Goal: Task Accomplishment & Management: Manage account settings

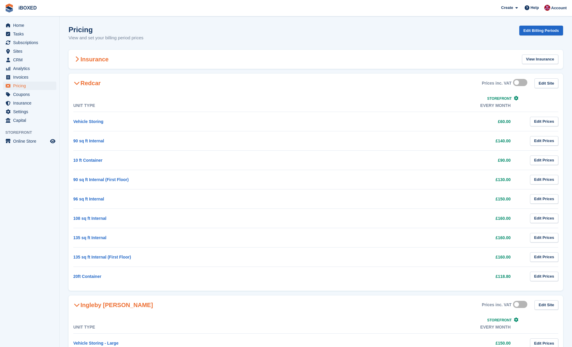
click at [141, 63] on div "Insurance View Insurance" at bounding box center [316, 59] width 495 height 19
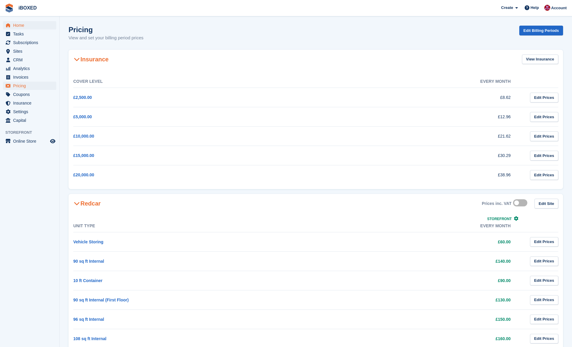
click at [34, 27] on span "Home" at bounding box center [31, 25] width 36 height 8
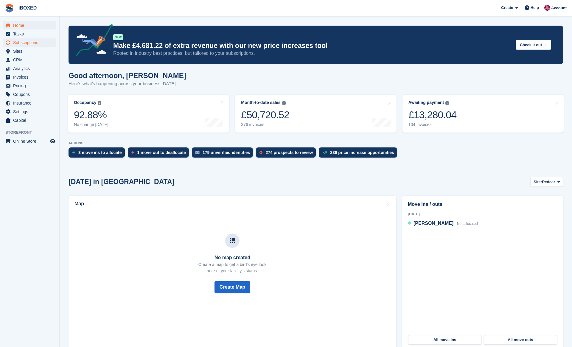
click at [41, 42] on span "Subscriptions" at bounding box center [31, 42] width 36 height 8
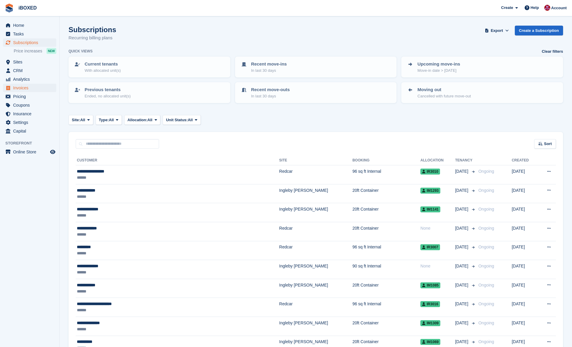
click at [5, 88] on span "menu" at bounding box center [7, 87] width 7 height 7
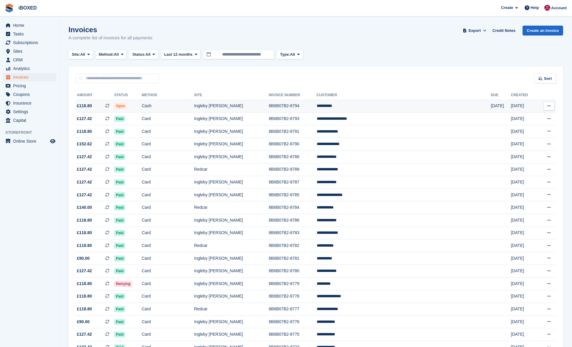
click at [142, 107] on td "Open" at bounding box center [128, 106] width 28 height 13
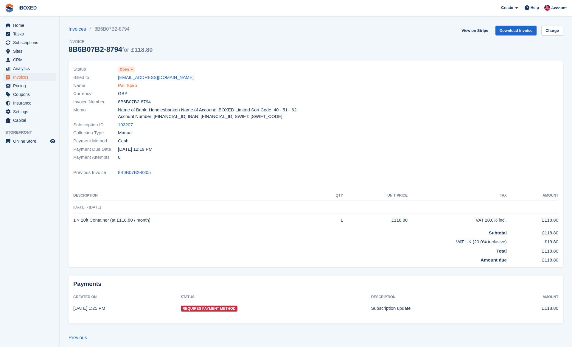
click at [133, 86] on link "Pali Spiro" at bounding box center [127, 85] width 19 height 7
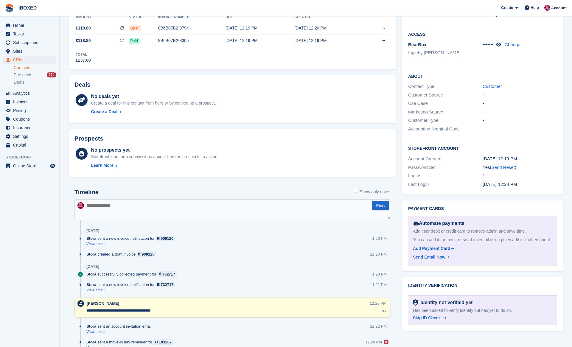
scroll to position [242, 0]
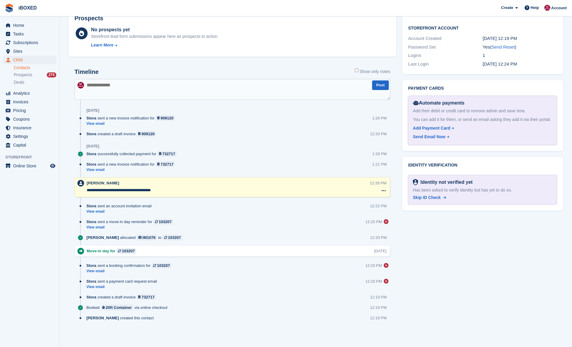
click at [36, 170] on aside "Home Tasks Subscriptions Subscriptions Subscriptions Price increases NEW Price …" at bounding box center [29, 174] width 59 height 317
click at [36, 160] on aside "Home Tasks Subscriptions Subscriptions Subscriptions Price increases NEW Price …" at bounding box center [29, 174] width 59 height 317
click at [36, 165] on span "Online Store" at bounding box center [31, 166] width 36 height 8
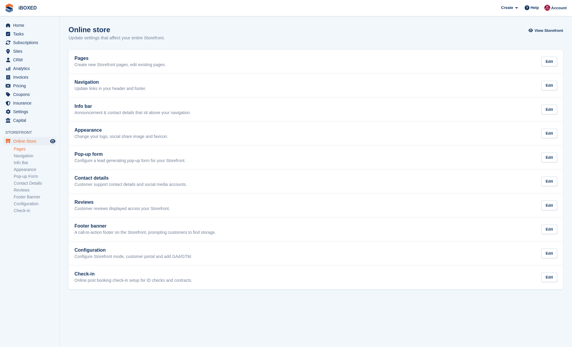
click at [33, 148] on link "Pages" at bounding box center [35, 149] width 43 height 6
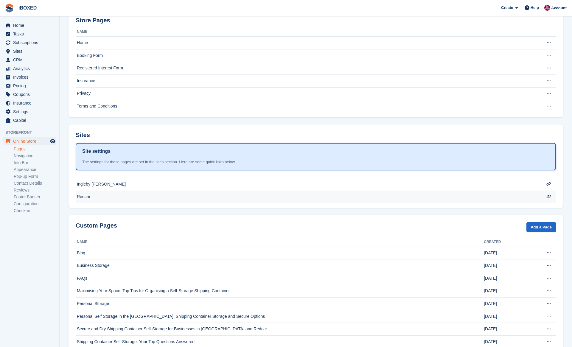
scroll to position [57, 0]
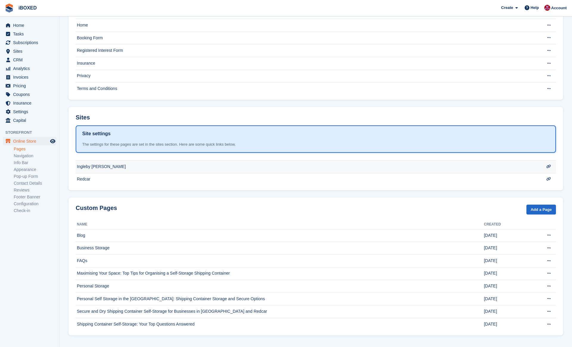
click at [245, 164] on td "Ingleby [PERSON_NAME]" at bounding box center [304, 166] width 456 height 13
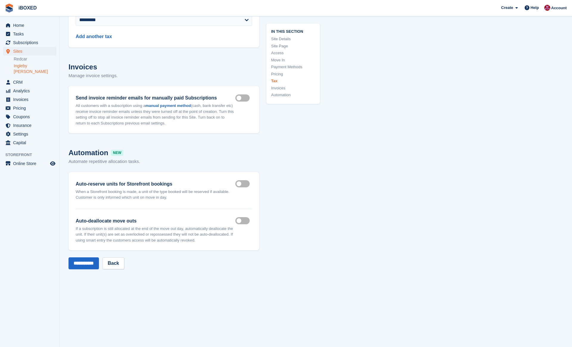
scroll to position [2886, 0]
click at [85, 268] on input "**********" at bounding box center [84, 264] width 30 height 12
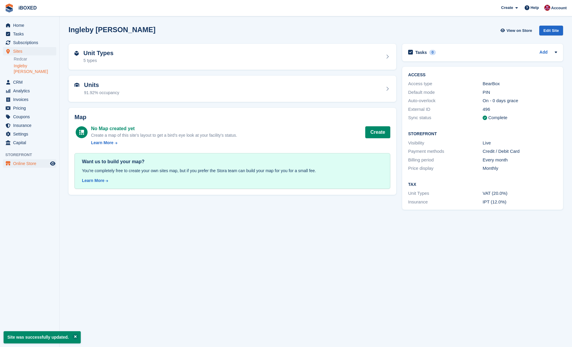
click at [32, 159] on span "Online Store" at bounding box center [31, 163] width 36 height 8
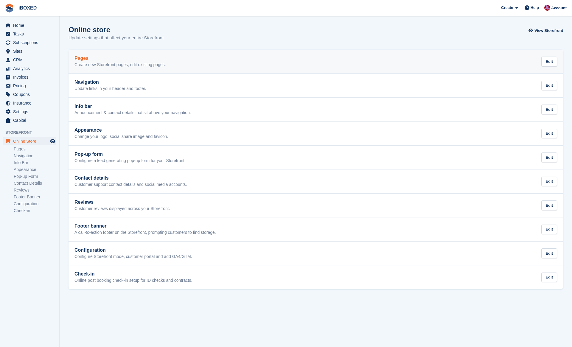
click at [166, 61] on div "Pages Create new Storefront pages, edit existing pages." at bounding box center [119, 62] width 91 height 12
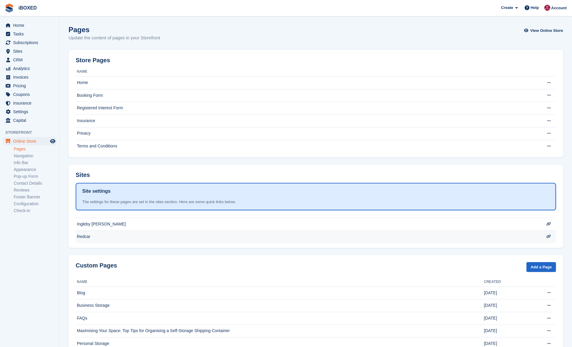
scroll to position [57, 0]
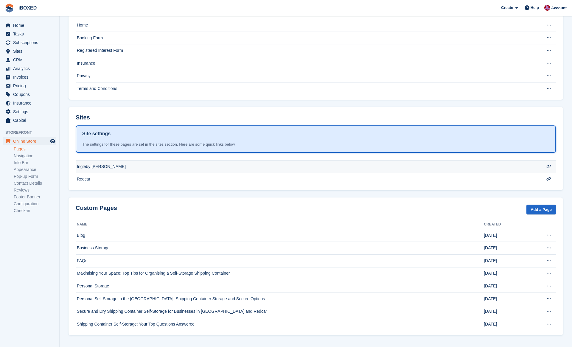
click at [197, 164] on td "Ingleby [PERSON_NAME]" at bounding box center [304, 166] width 456 height 13
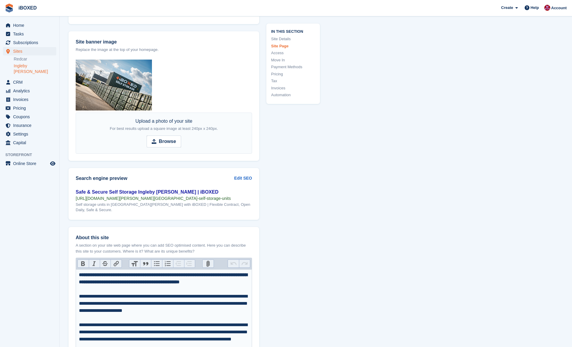
scroll to position [678, 0]
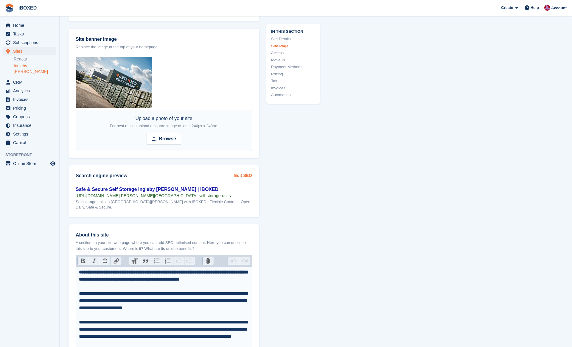
click at [246, 174] on link "Edit SEO" at bounding box center [243, 175] width 18 height 6
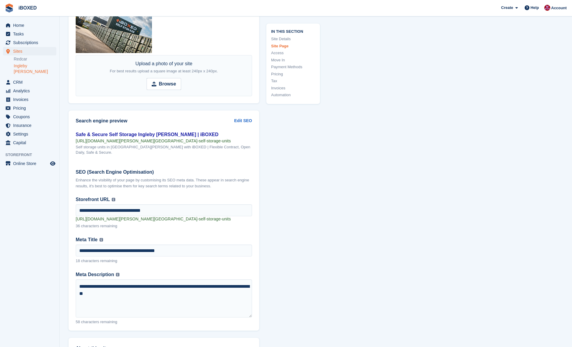
scroll to position [733, 0]
click at [224, 222] on div "36 characters remaining" at bounding box center [164, 225] width 176 height 7
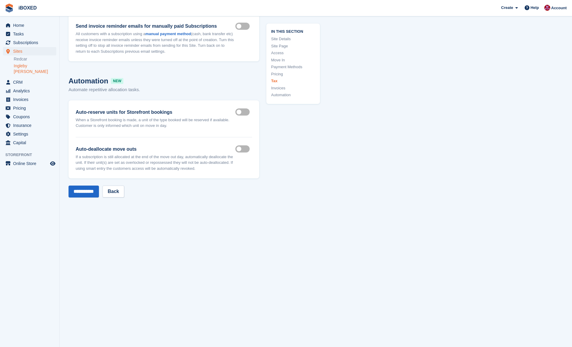
scroll to position [3146, 0]
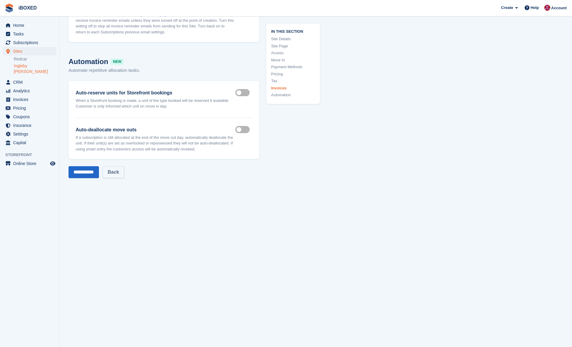
click at [124, 171] on link "Back" at bounding box center [112, 172] width 21 height 12
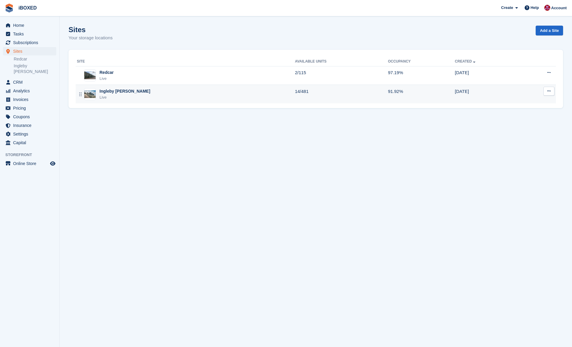
click at [172, 90] on div "Ingleby Barwick Live" at bounding box center [186, 94] width 218 height 12
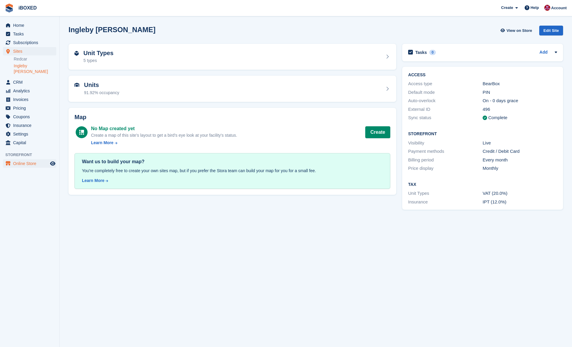
click at [11, 160] on span "menu" at bounding box center [7, 163] width 7 height 7
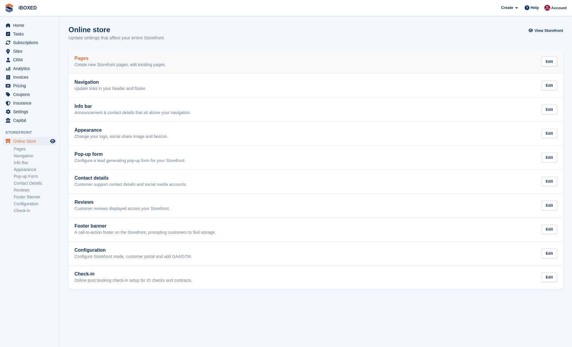
click at [163, 66] on p "Create new Storefront pages, edit existing pages." at bounding box center [119, 64] width 91 height 5
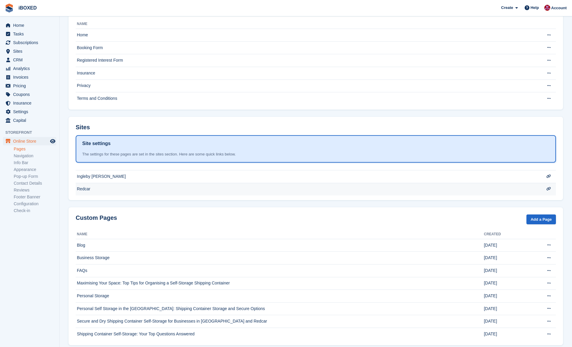
scroll to position [47, 0]
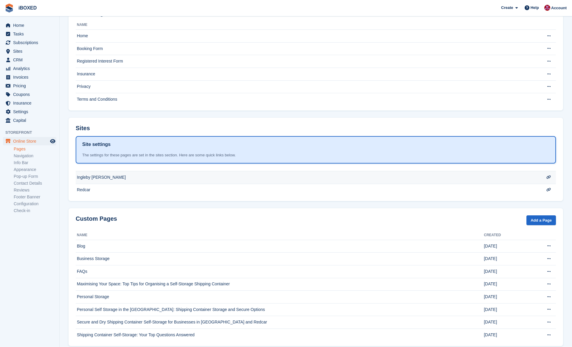
click at [173, 180] on td "Ingleby [PERSON_NAME]" at bounding box center [304, 177] width 456 height 13
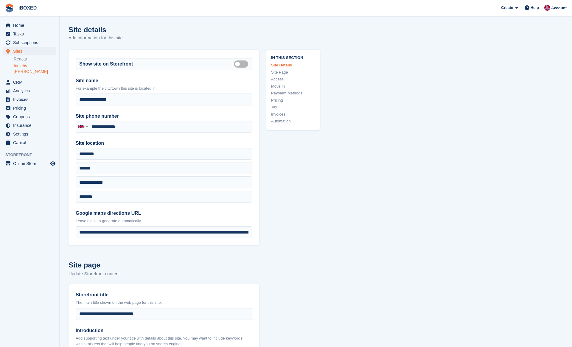
type input "**********"
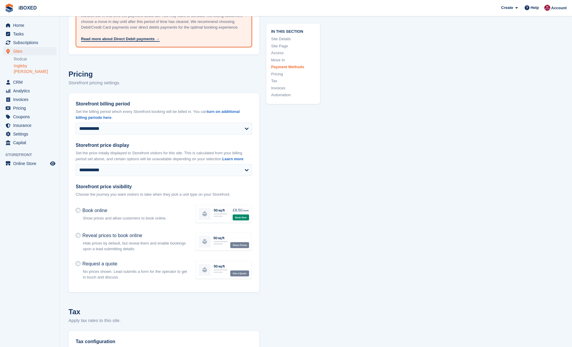
scroll to position [2428, 0]
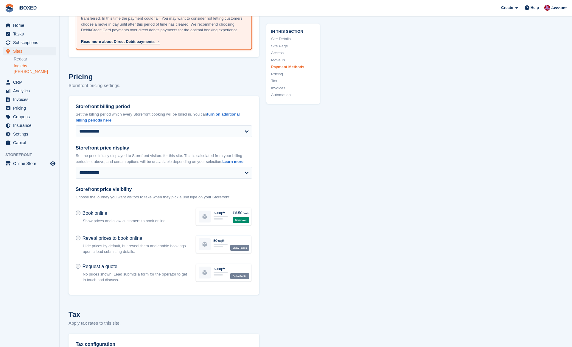
click at [282, 74] on link "Pricing" at bounding box center [293, 74] width 44 height 6
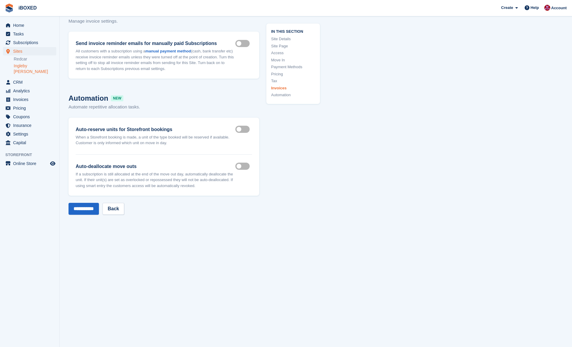
scroll to position [2996, 0]
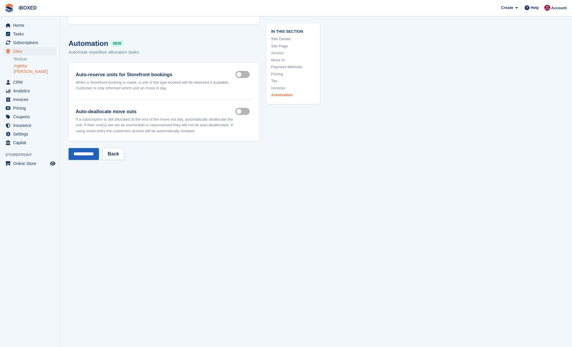
click at [92, 155] on input "**********" at bounding box center [84, 154] width 30 height 12
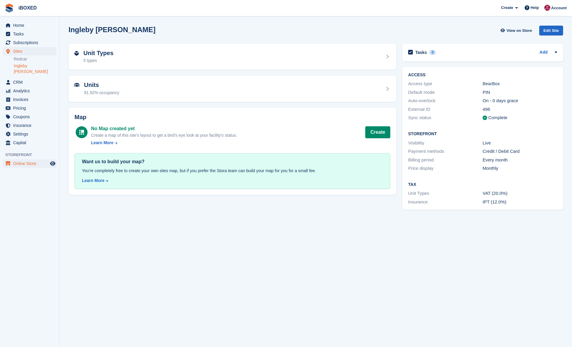
click at [23, 159] on span "Online Store" at bounding box center [31, 163] width 36 height 8
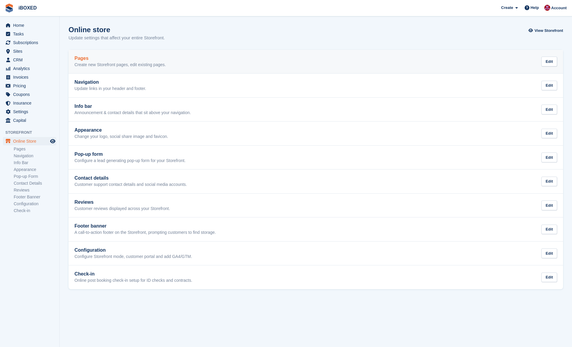
click at [156, 71] on link "Pages Create new Storefront pages, edit existing pages. Edit" at bounding box center [316, 62] width 495 height 24
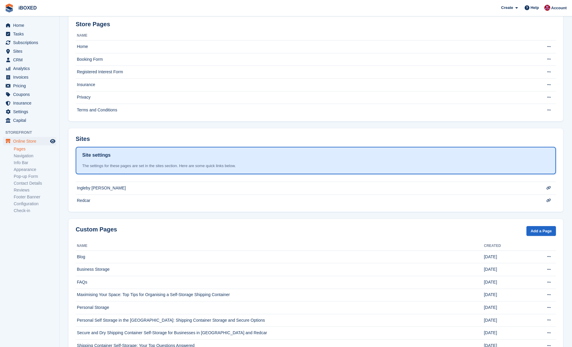
scroll to position [57, 0]
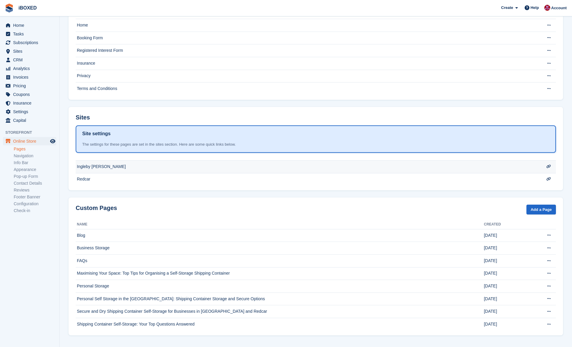
click at [175, 168] on td "Ingleby [PERSON_NAME]" at bounding box center [304, 166] width 456 height 13
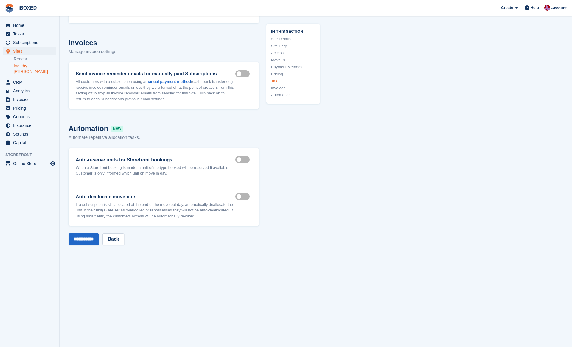
scroll to position [2922, 0]
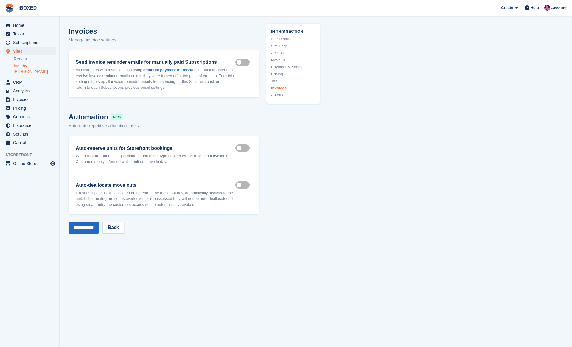
click at [277, 73] on link "Pricing" at bounding box center [293, 74] width 44 height 6
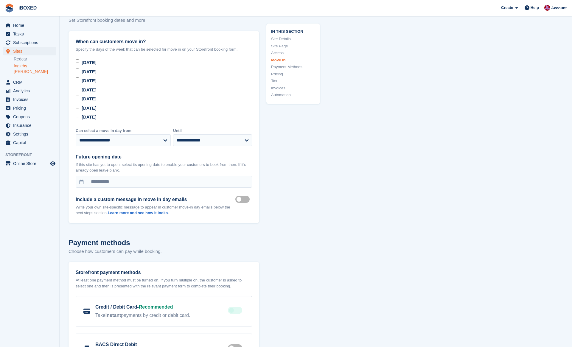
scroll to position [2072, 0]
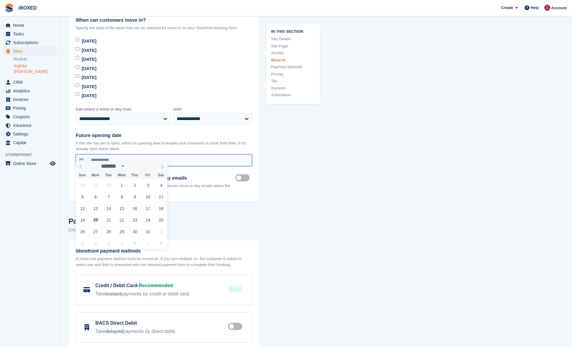
click at [209, 158] on input "**********" at bounding box center [164, 160] width 176 height 12
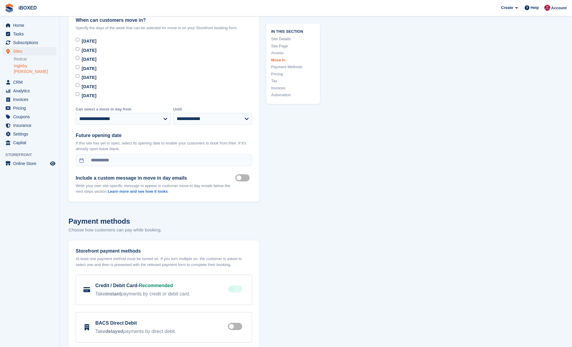
click at [204, 140] on p "If this site has yet to open, select its opening date to enable your customers …" at bounding box center [164, 146] width 176 height 12
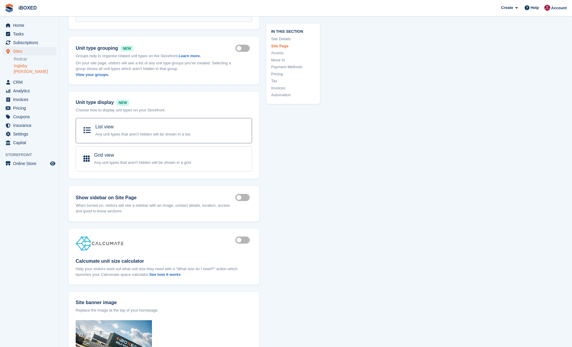
scroll to position [550, 0]
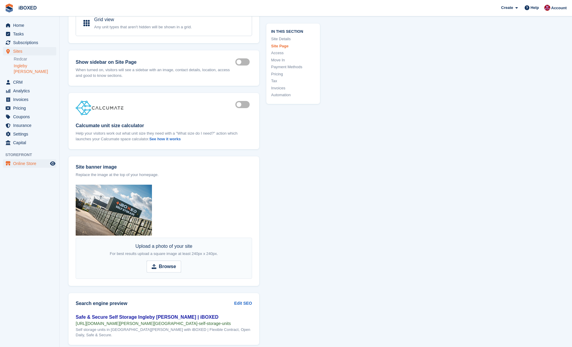
click at [45, 159] on span "Online Store" at bounding box center [31, 163] width 36 height 8
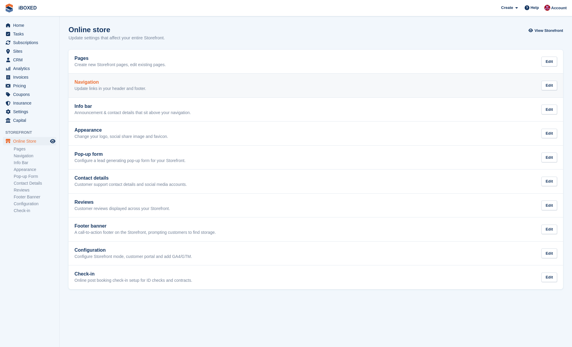
click at [154, 92] on link "Navigation Update links in your header and footer. Edit" at bounding box center [316, 86] width 495 height 24
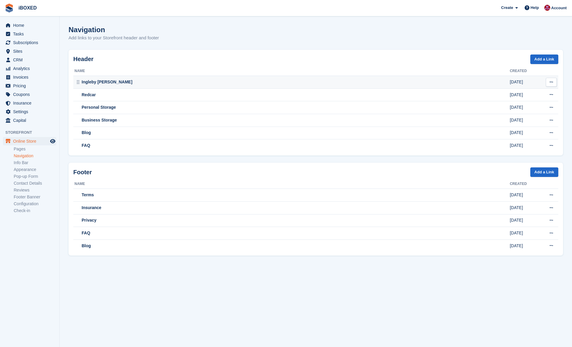
click at [167, 85] on div "Ingleby [PERSON_NAME]" at bounding box center [291, 82] width 435 height 6
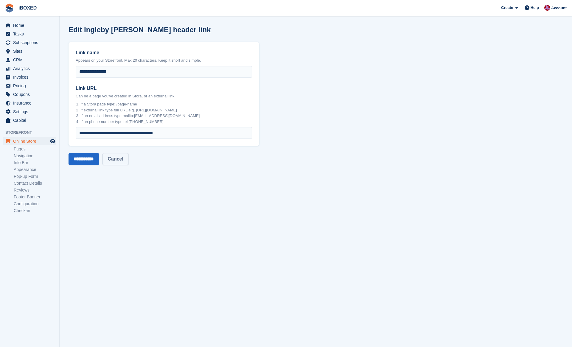
click at [119, 161] on link "Cancel" at bounding box center [115, 159] width 26 height 12
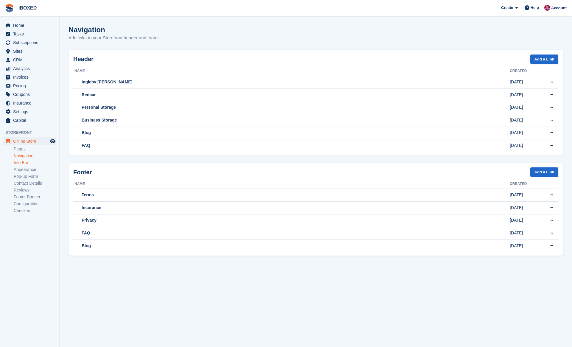
click at [39, 163] on link "Info Bar" at bounding box center [35, 163] width 43 height 6
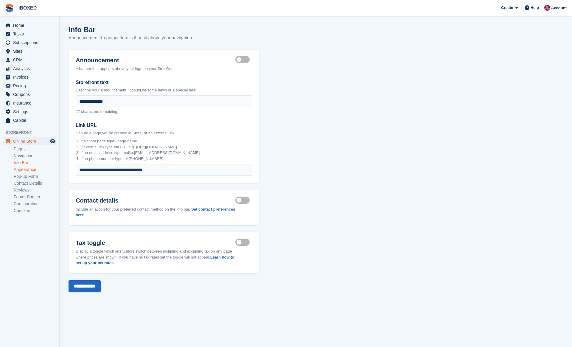
click at [37, 169] on link "Appearance" at bounding box center [35, 170] width 43 height 6
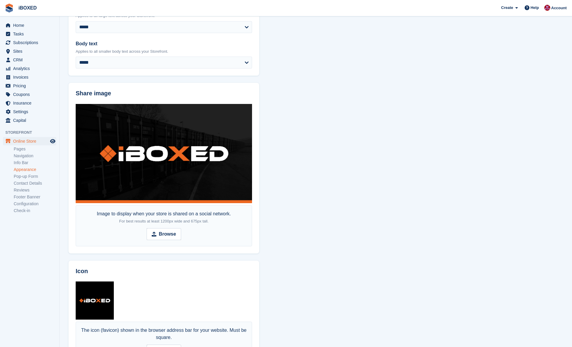
scroll to position [245, 0]
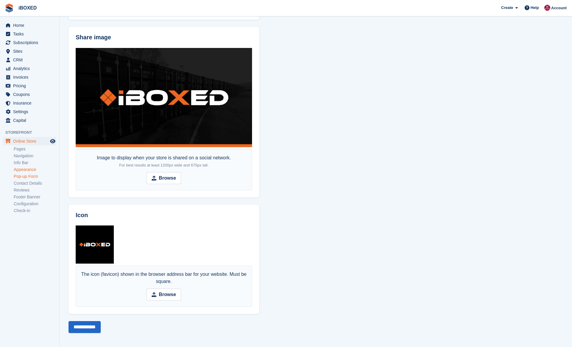
click at [33, 175] on link "Pop-up Form" at bounding box center [35, 177] width 43 height 6
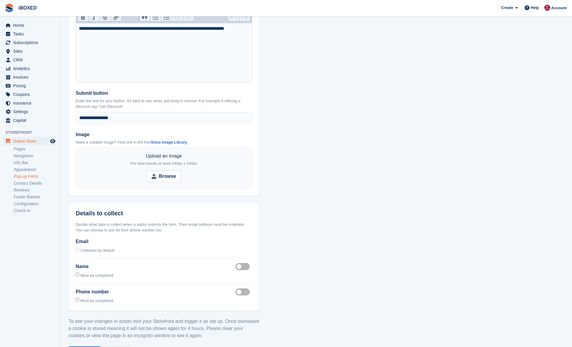
scroll to position [420, 0]
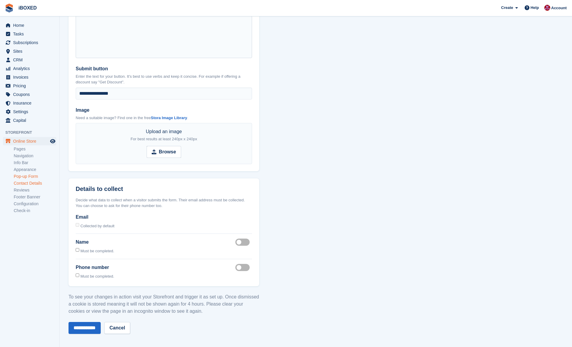
click at [38, 183] on link "Contact Details" at bounding box center [35, 184] width 43 height 6
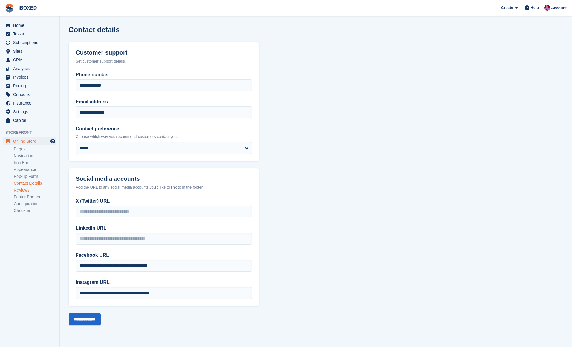
click at [36, 191] on link "Reviews" at bounding box center [35, 190] width 43 height 6
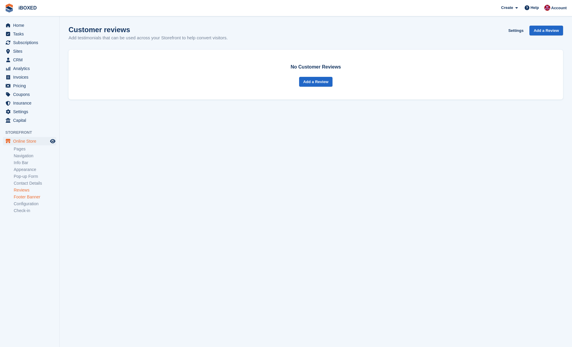
click at [32, 195] on link "Footer Banner" at bounding box center [35, 197] width 43 height 6
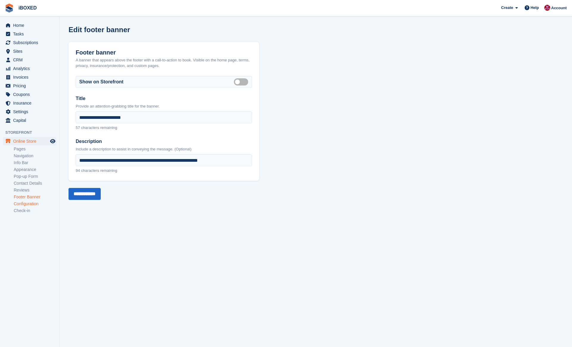
click at [35, 205] on link "Configuration" at bounding box center [35, 204] width 43 height 6
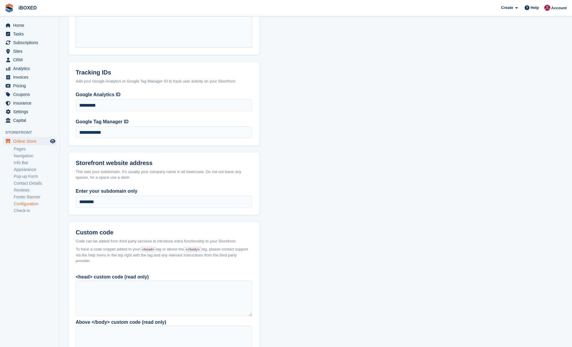
scroll to position [304, 0]
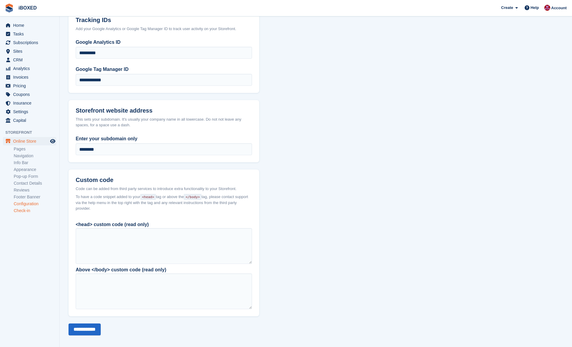
click at [44, 209] on link "Check-in" at bounding box center [35, 211] width 43 height 6
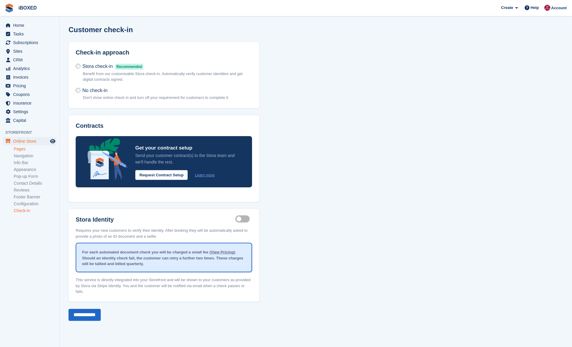
click at [22, 150] on link "Pages" at bounding box center [35, 149] width 43 height 6
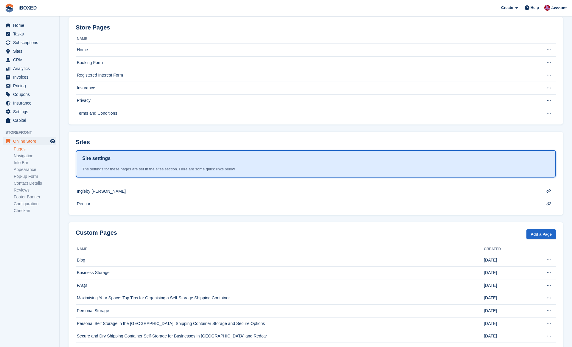
scroll to position [57, 0]
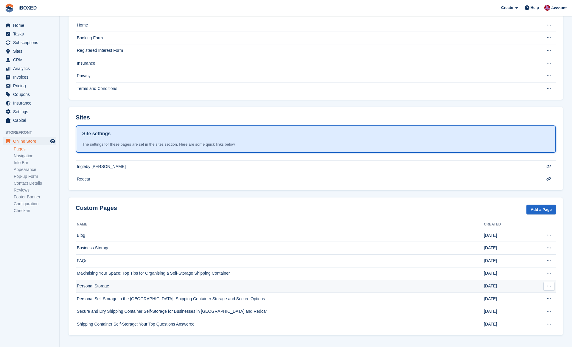
click at [173, 284] on td "Personal Storage" at bounding box center [280, 286] width 408 height 13
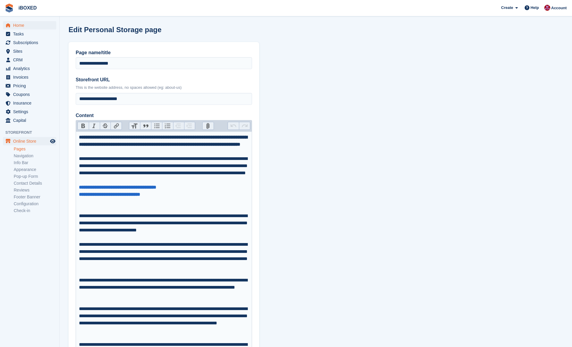
click at [33, 27] on span "Home" at bounding box center [31, 25] width 36 height 8
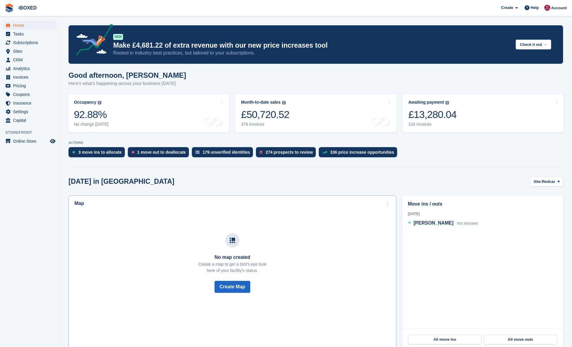
scroll to position [1, 0]
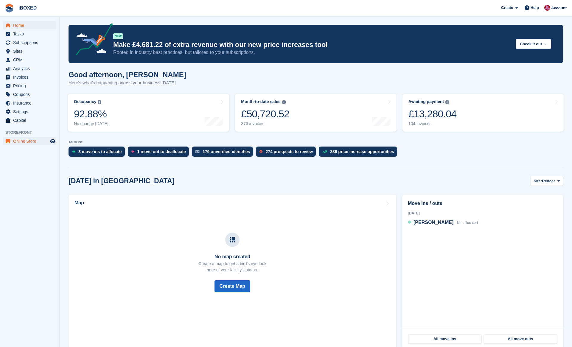
click at [23, 139] on span "Online Store" at bounding box center [31, 141] width 36 height 8
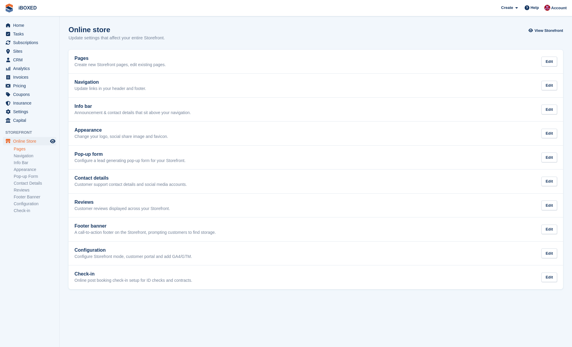
click at [28, 148] on link "Pages" at bounding box center [35, 149] width 43 height 6
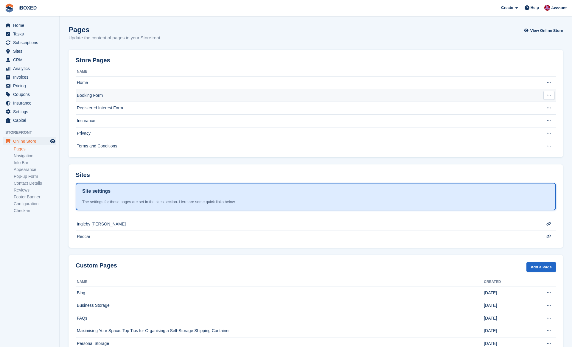
click at [125, 94] on td "Booking Form" at bounding box center [304, 95] width 456 height 13
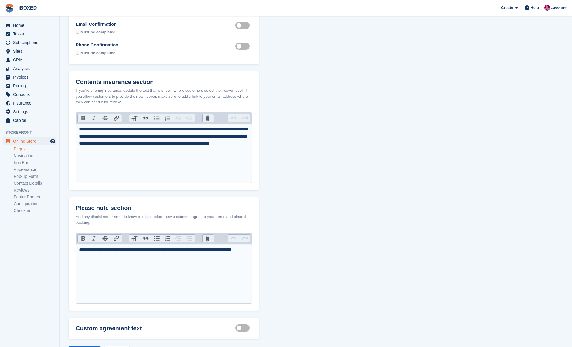
scroll to position [184, 0]
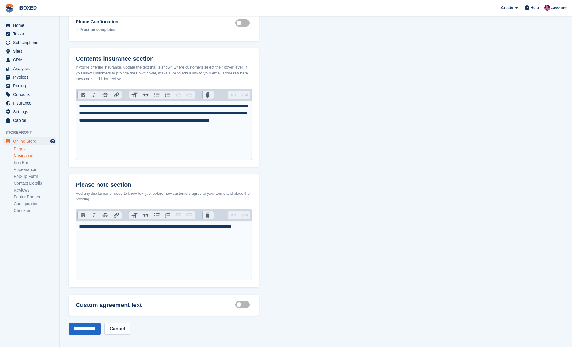
click at [24, 156] on link "Navigation" at bounding box center [35, 156] width 43 height 6
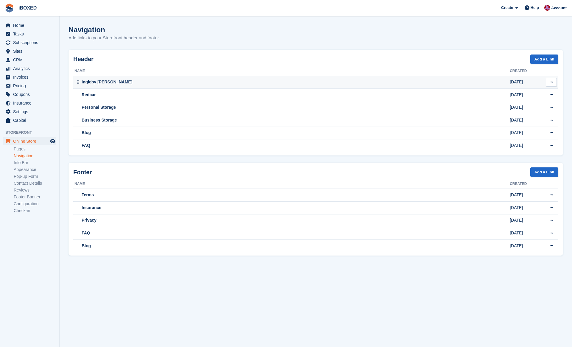
click at [115, 84] on div "Ingleby [PERSON_NAME]" at bounding box center [291, 82] width 435 height 6
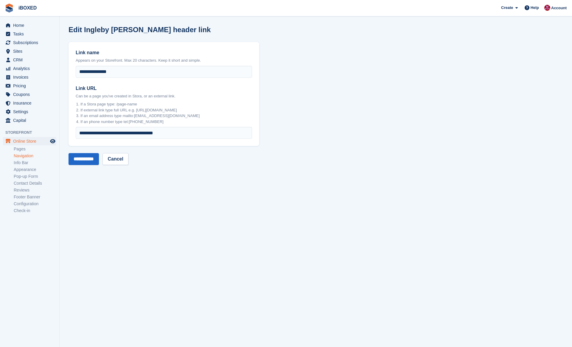
click at [32, 156] on link "Navigation" at bounding box center [35, 156] width 43 height 6
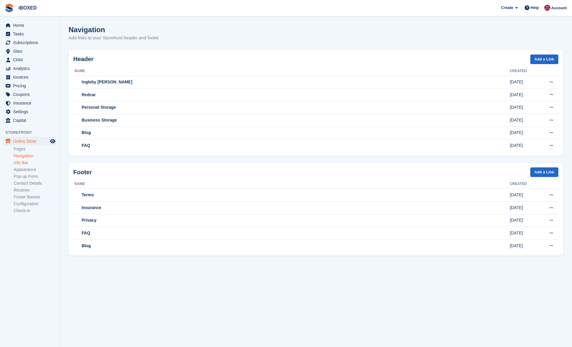
click at [46, 163] on link "Info Bar" at bounding box center [35, 163] width 43 height 6
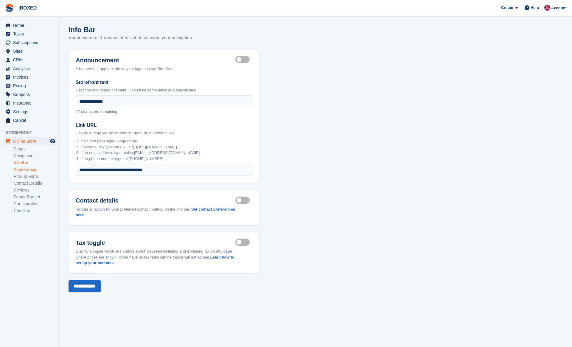
click at [45, 170] on link "Appearance" at bounding box center [35, 170] width 43 height 6
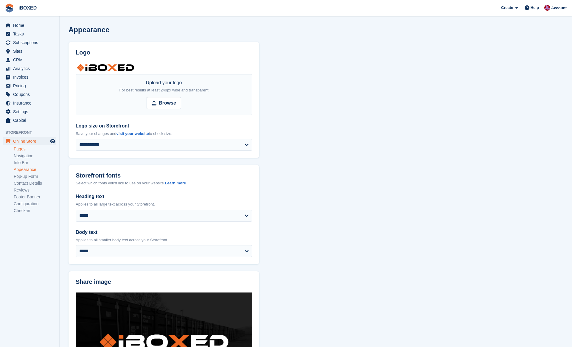
click at [32, 150] on link "Pages" at bounding box center [35, 149] width 43 height 6
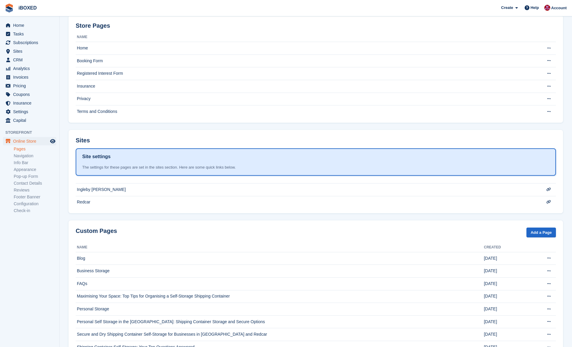
scroll to position [57, 0]
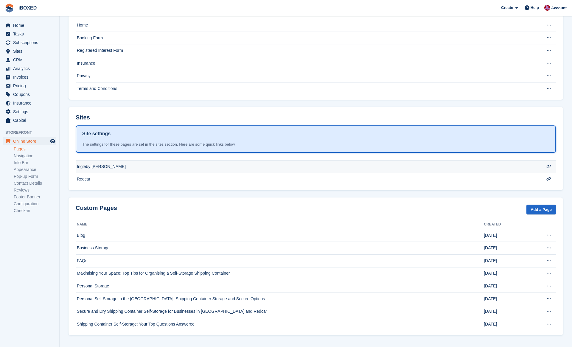
click at [156, 170] on td "Ingleby [PERSON_NAME]" at bounding box center [304, 166] width 456 height 13
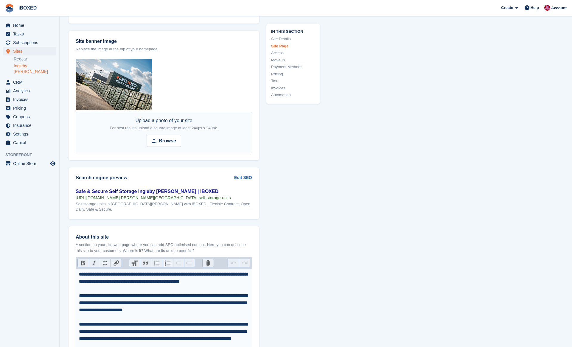
scroll to position [678, 0]
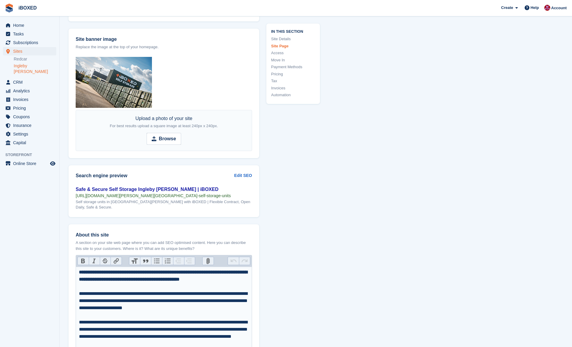
click at [160, 187] on div "Safe & Secure Self Storage Ingleby [PERSON_NAME] | iBOXED" at bounding box center [164, 189] width 176 height 7
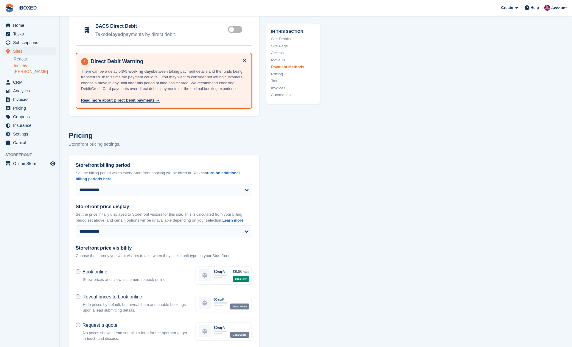
scroll to position [2431, 0]
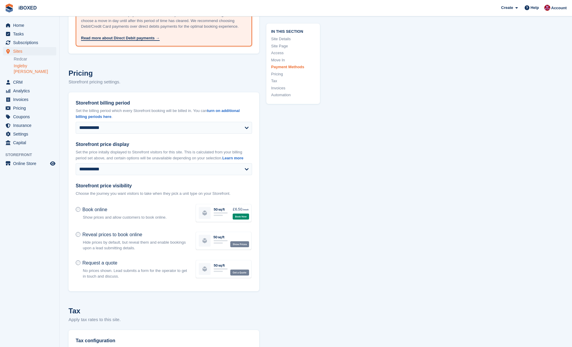
click at [38, 152] on span "Storefront" at bounding box center [32, 155] width 54 height 6
click at [38, 162] on ul "Online Store Online Store" at bounding box center [29, 163] width 59 height 9
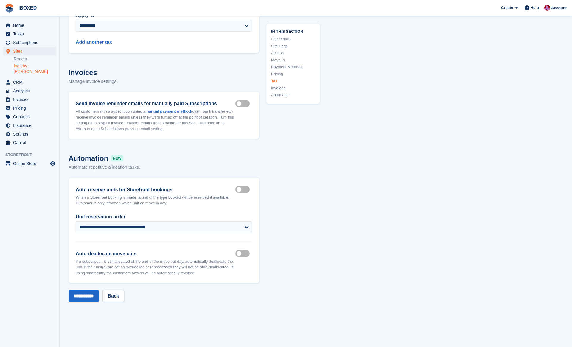
scroll to position [2901, 0]
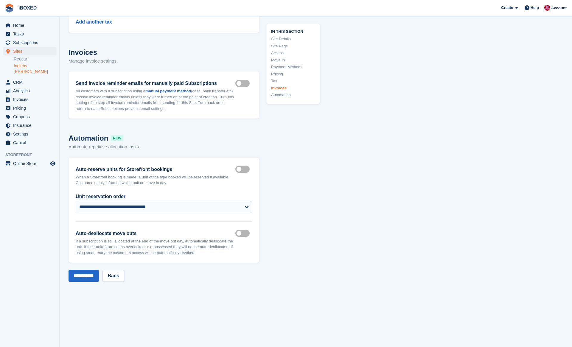
click at [245, 170] on label "Auto reserve on storefront" at bounding box center [243, 169] width 17 height 1
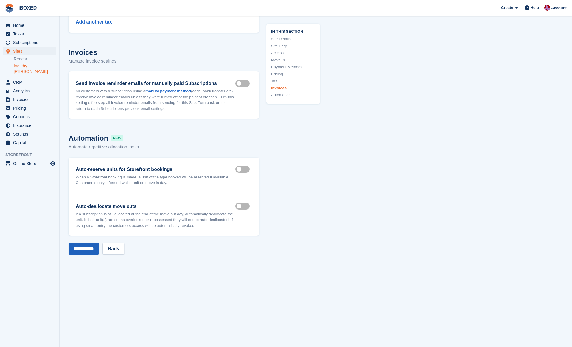
click at [82, 251] on input "**********" at bounding box center [84, 249] width 30 height 12
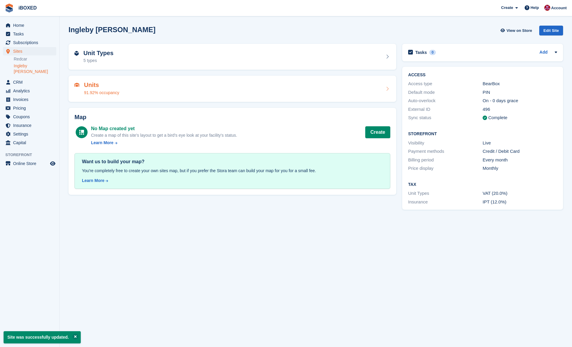
click at [237, 95] on div "Units 91.92% occupancy" at bounding box center [232, 89] width 316 height 14
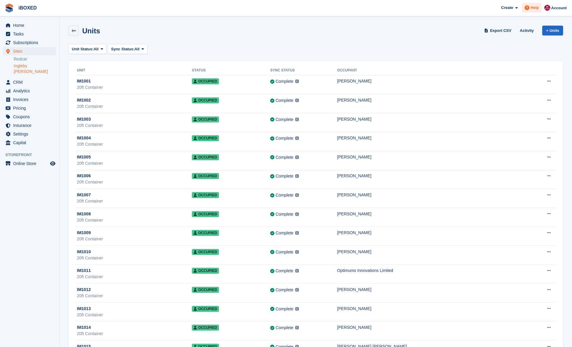
click at [533, 8] on span "Help" at bounding box center [535, 8] width 8 height 6
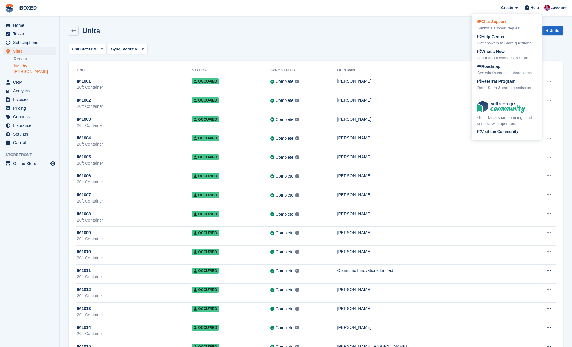
click at [504, 27] on div "Submit a support request" at bounding box center [506, 28] width 59 height 6
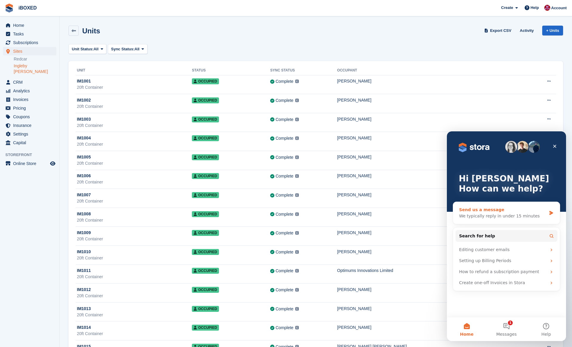
click at [508, 212] on div "Send us a message" at bounding box center [502, 210] width 87 height 6
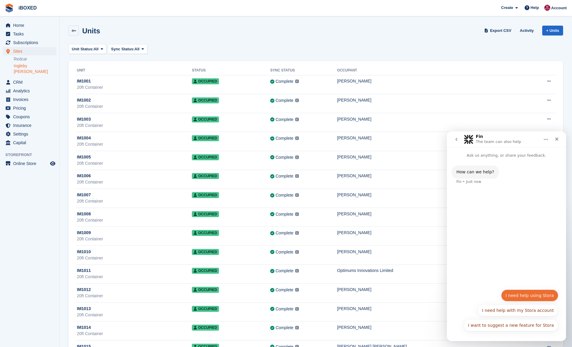
click at [552, 300] on button "I need help using Stora" at bounding box center [529, 296] width 57 height 12
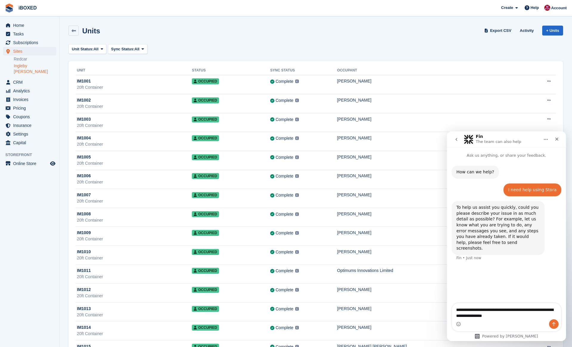
type textarea "**********"
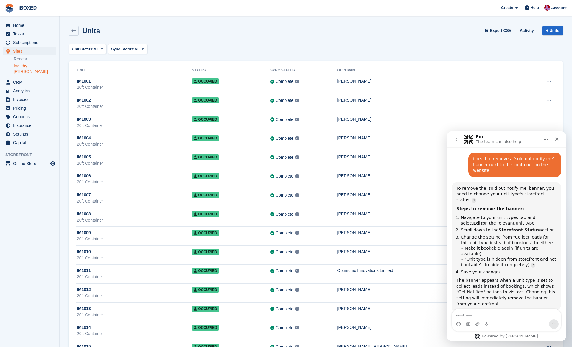
scroll to position [112, 0]
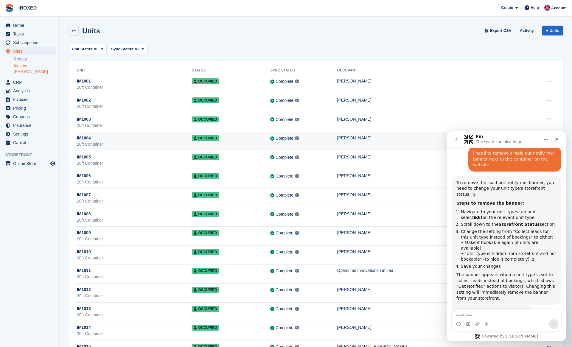
click at [337, 139] on div "Complete Last synced at 13 Sep, 9:47 AM Learn more →" at bounding box center [303, 138] width 67 height 7
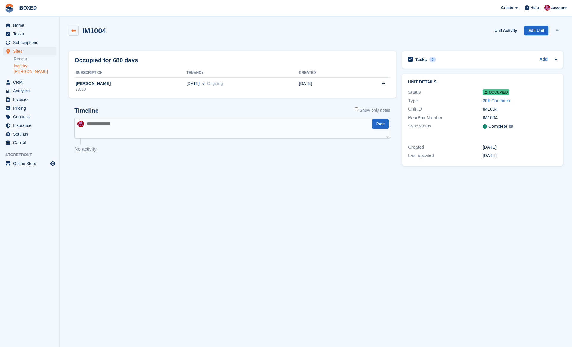
click at [71, 31] on icon at bounding box center [73, 31] width 4 height 4
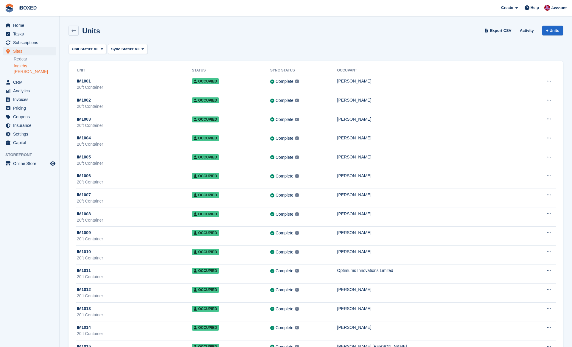
click at [536, 7] on span "Help" at bounding box center [535, 8] width 8 height 6
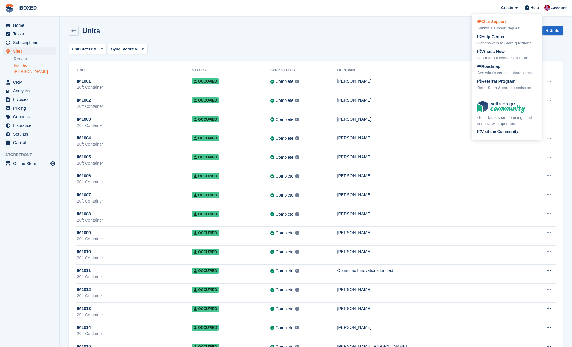
click at [511, 24] on div "Chat Support Submit a support request" at bounding box center [506, 25] width 59 height 13
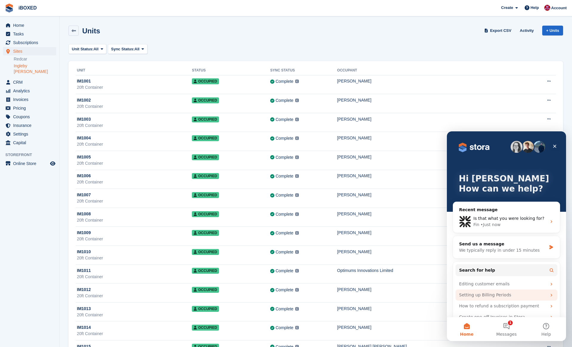
scroll to position [4, 0]
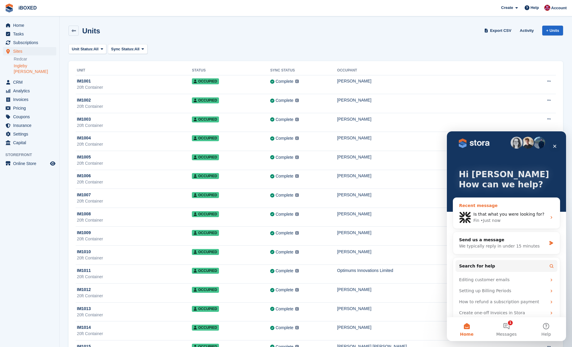
click at [506, 216] on span "Is that what you were looking for?" at bounding box center [508, 214] width 71 height 5
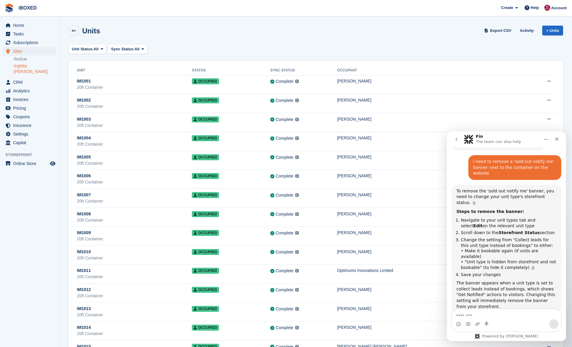
scroll to position [104, 0]
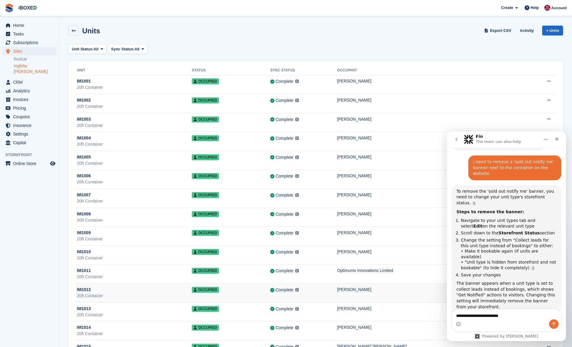
type textarea "**********"
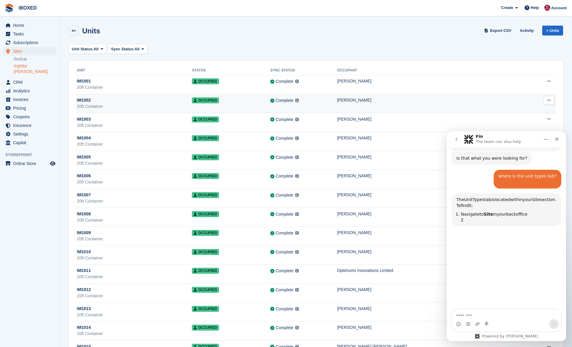
scroll to position [267, 0]
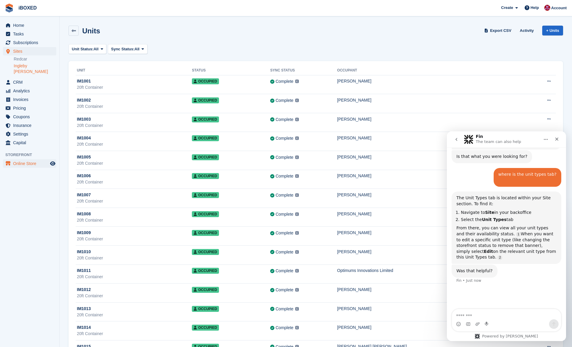
click at [28, 159] on span "Online Store" at bounding box center [31, 163] width 36 height 8
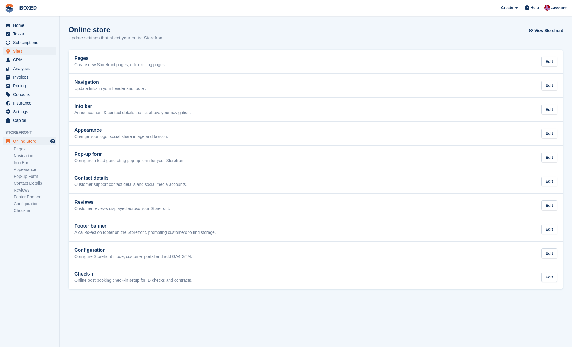
click at [36, 49] on span "Sites" at bounding box center [31, 51] width 36 height 8
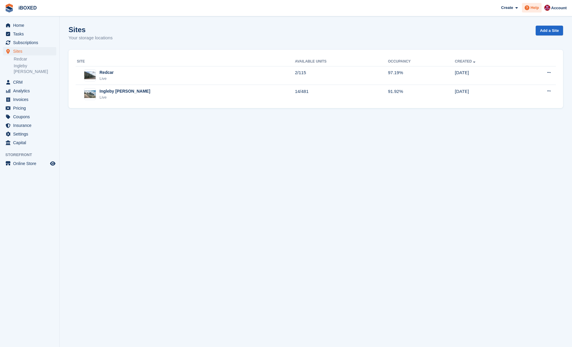
click at [529, 7] on span at bounding box center [526, 7] width 7 height 7
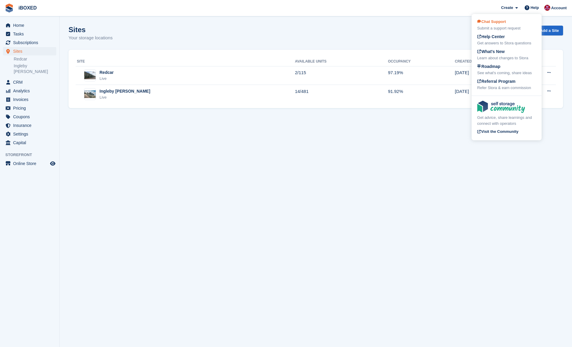
click at [511, 24] on div "Chat Support Submit a support request" at bounding box center [506, 25] width 59 height 13
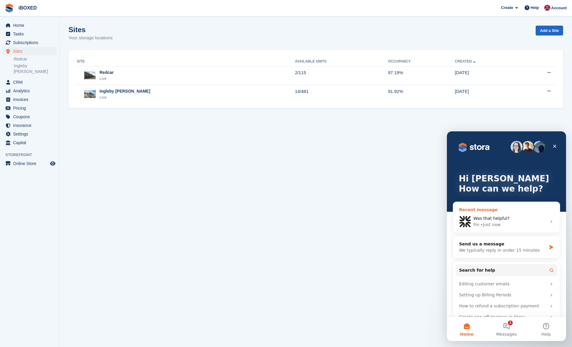
click at [512, 220] on div "Was that helpful?" at bounding box center [509, 218] width 73 height 6
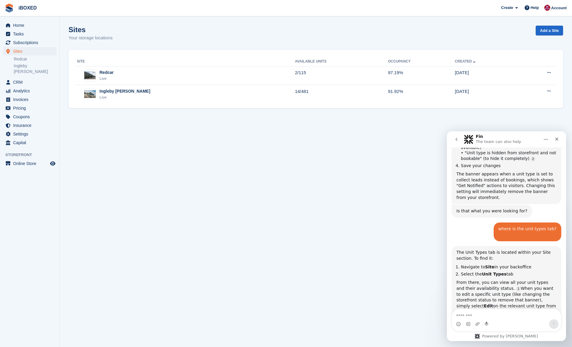
scroll to position [218, 0]
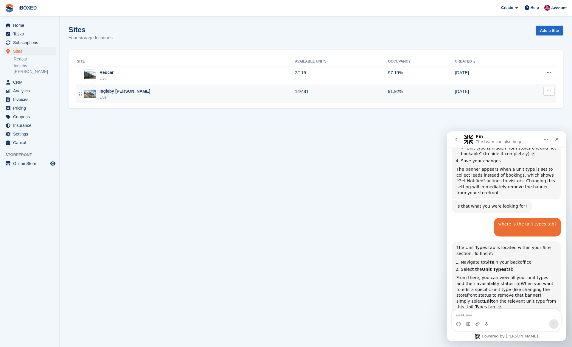
click at [224, 89] on div "Ingleby Barwick Live" at bounding box center [186, 94] width 218 height 12
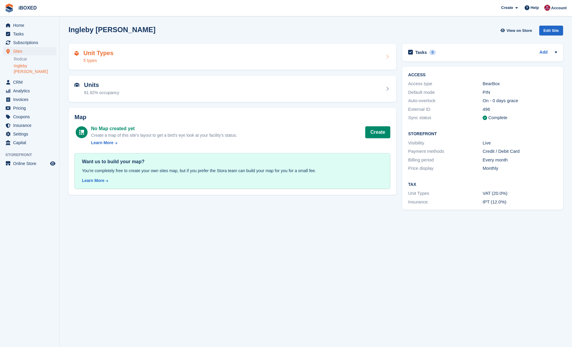
click at [220, 55] on div "Unit Types 5 types" at bounding box center [232, 57] width 316 height 14
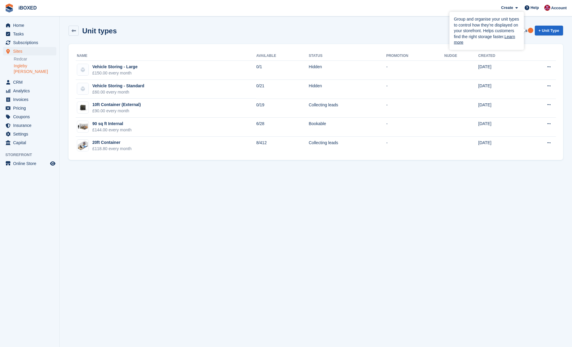
click at [531, 1] on div "Create Subscription Invoice Contact Deal Discount Page Help Chat Support Submit…" at bounding box center [533, 8] width 71 height 16
click at [530, 2] on div "Create Subscription Invoice Contact Deal Discount Page Help Chat Support Submit…" at bounding box center [533, 8] width 71 height 16
click at [530, 4] on span at bounding box center [526, 7] width 7 height 7
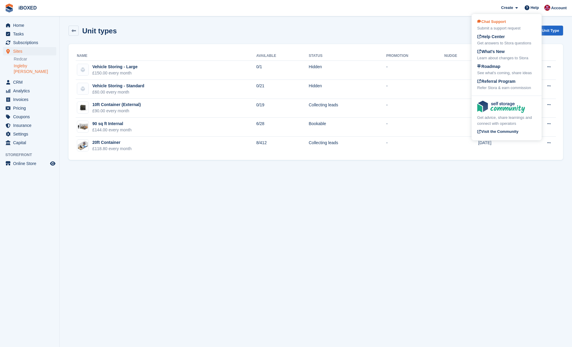
click at [506, 22] on span "Chat Support" at bounding box center [491, 21] width 29 height 4
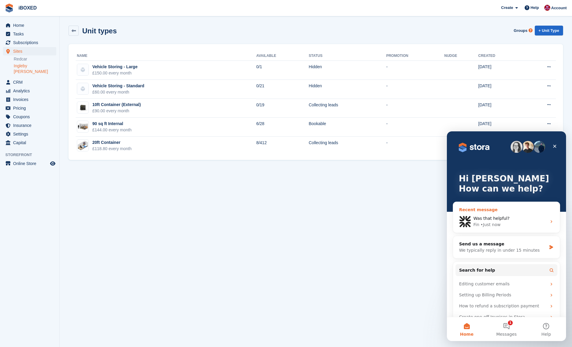
click at [505, 210] on div "Recent message" at bounding box center [506, 210] width 95 height 6
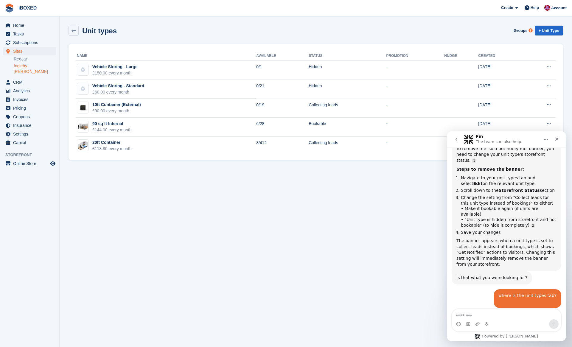
scroll to position [126, 0]
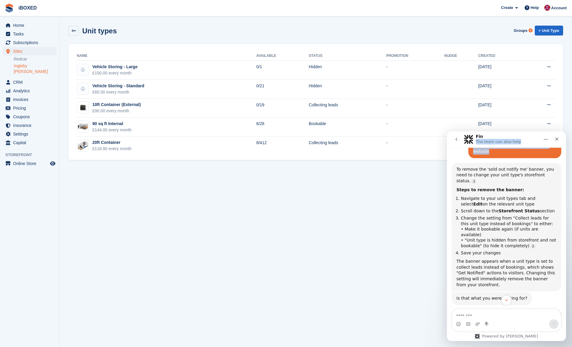
drag, startPoint x: 517, startPoint y: 138, endPoint x: 453, endPoint y: 151, distance: 66.0
click at [453, 151] on div "Fin The team can also help Ask us anything, or share your feedback. How can we …" at bounding box center [506, 236] width 119 height 210
click at [431, 198] on section "Unit types Groups + Unit Type Name Available Status Promotion Nudge Created Veh…" at bounding box center [316, 173] width 512 height 347
click at [401, 195] on section "Unit types Groups + Unit Type Name Available Status Promotion Nudge Created Veh…" at bounding box center [316, 173] width 512 height 347
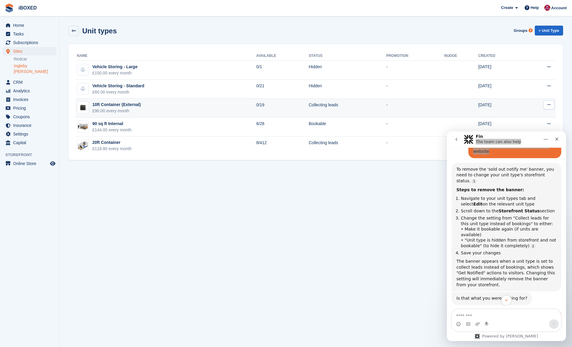
click at [536, 99] on td "Edit unit type View on Store" at bounding box center [539, 108] width 33 height 19
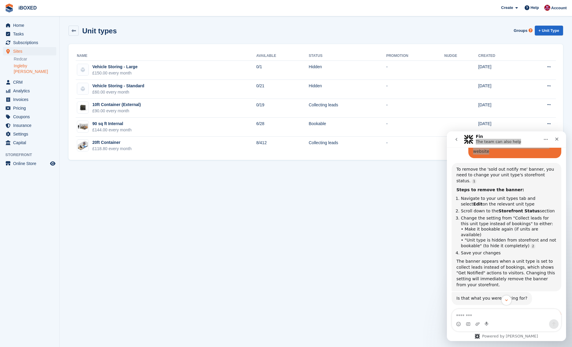
click at [563, 107] on div "Name Available Status Promotion Nudge Created Vehicle Storing - Large £150.00 e…" at bounding box center [316, 102] width 495 height 116
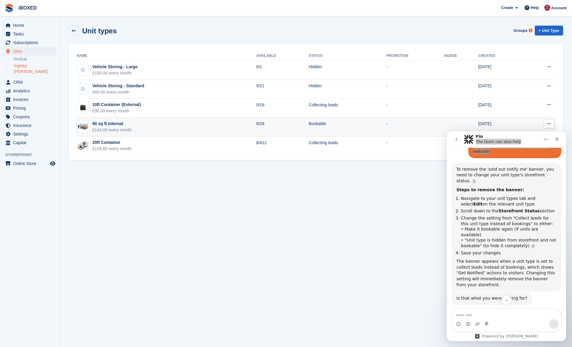
click at [551, 125] on button at bounding box center [548, 123] width 11 height 9
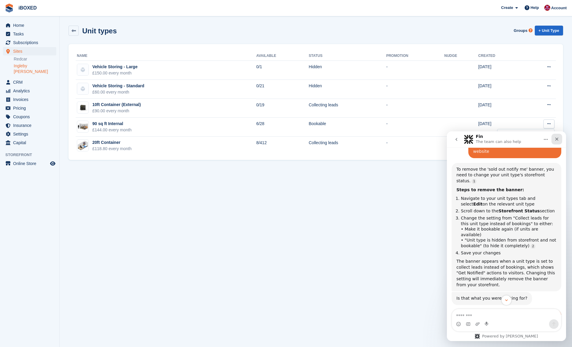
click at [556, 135] on div "Close" at bounding box center [556, 139] width 11 height 11
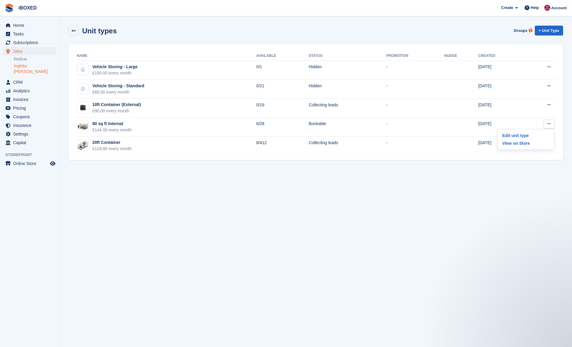
scroll to position [0, 0]
click at [549, 164] on section "Unit types Groups + Unit Type Name Available Status Promotion Nudge Created Veh…" at bounding box center [316, 173] width 512 height 347
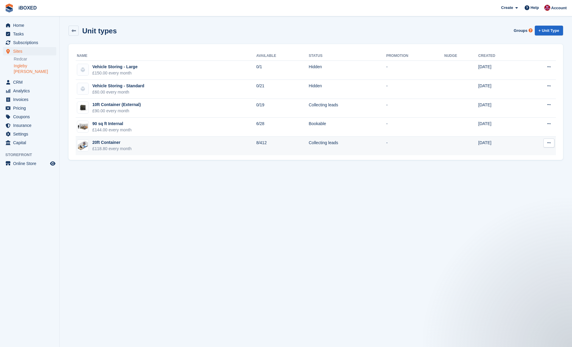
click at [548, 144] on icon at bounding box center [548, 143] width 3 height 4
click at [533, 152] on p "Edit unit type" at bounding box center [526, 155] width 52 height 8
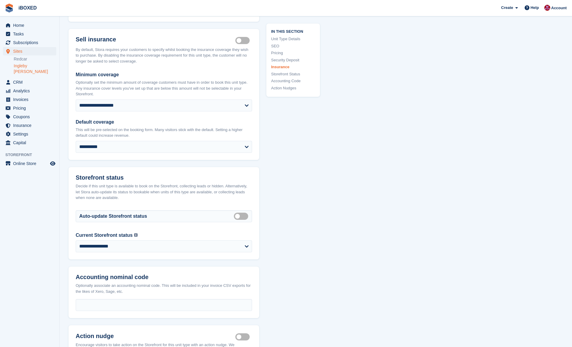
scroll to position [861, 0]
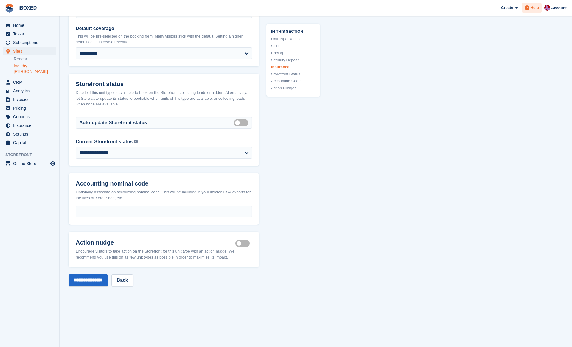
click at [531, 7] on span "Help" at bounding box center [535, 8] width 8 height 6
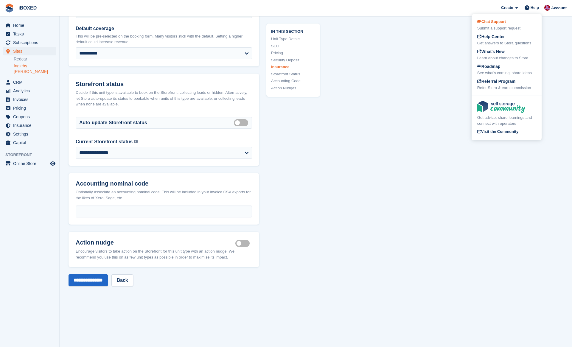
click at [502, 27] on div "Submit a support request" at bounding box center [506, 28] width 59 height 6
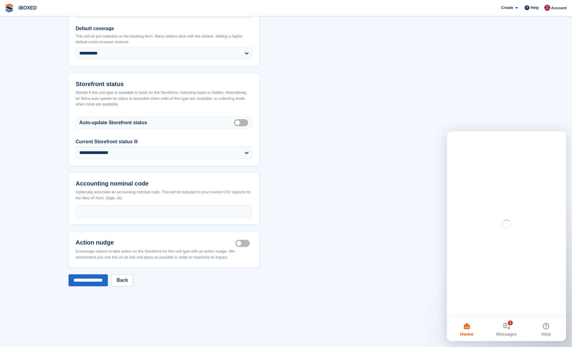
scroll to position [0, 0]
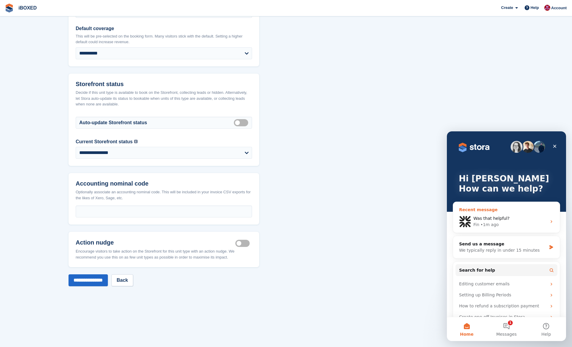
click at [504, 227] on div "Fin • 1m ago" at bounding box center [509, 225] width 73 height 6
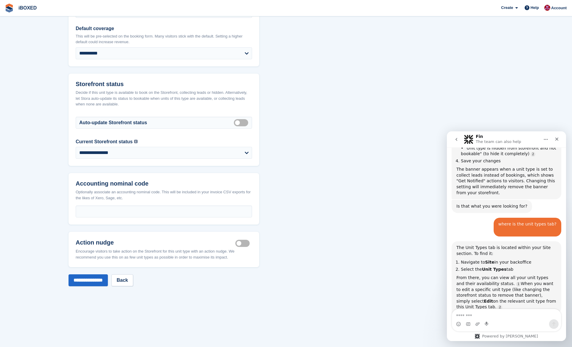
scroll to position [88, 0]
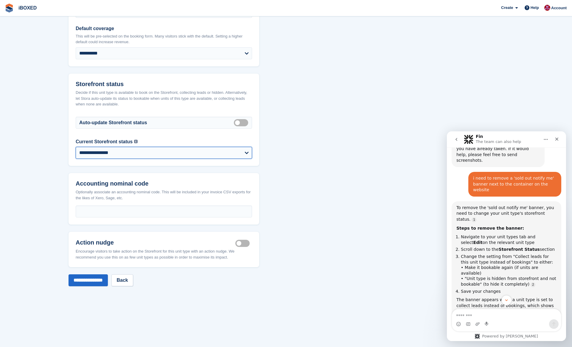
select select "********"
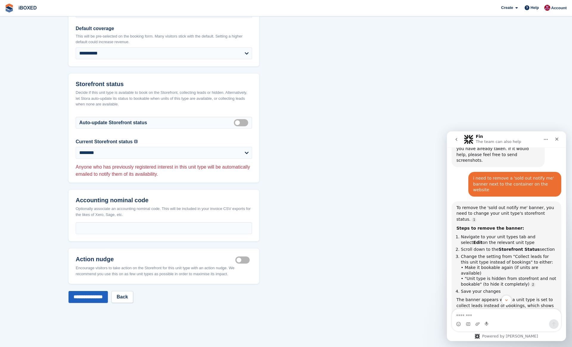
click at [103, 291] on input "**********" at bounding box center [88, 297] width 39 height 12
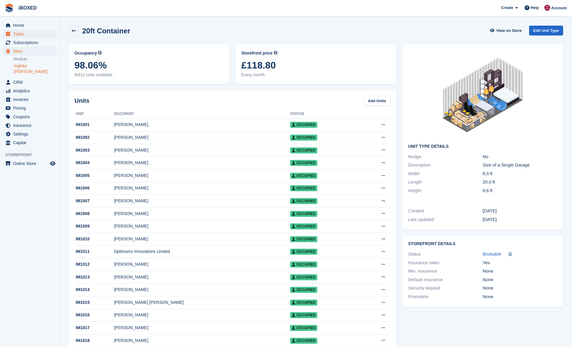
click at [42, 32] on span "Tasks" at bounding box center [31, 34] width 36 height 8
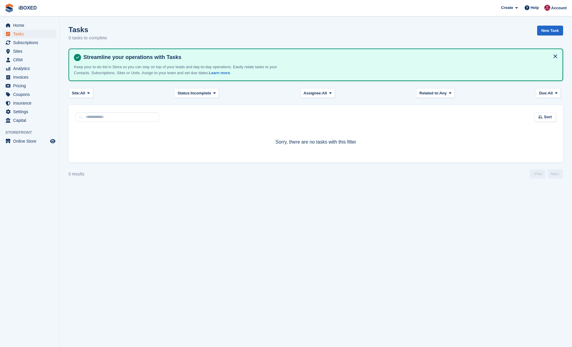
click at [36, 24] on span "Home" at bounding box center [31, 25] width 36 height 8
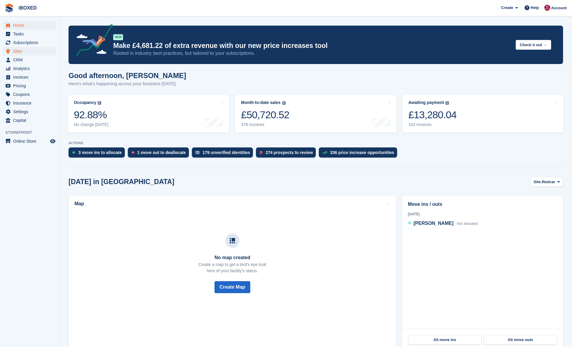
click at [32, 52] on span "Sites" at bounding box center [31, 51] width 36 height 8
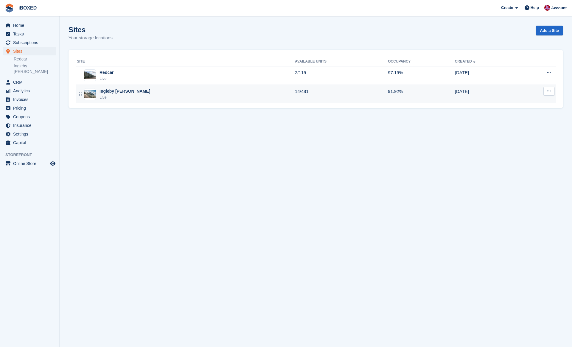
click at [135, 93] on div "Ingleby [PERSON_NAME] Live" at bounding box center [186, 94] width 218 height 12
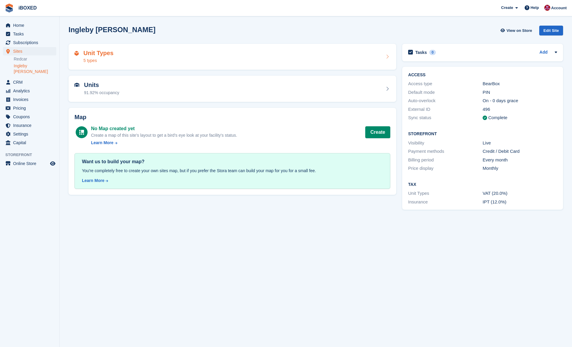
click at [210, 57] on div "Unit Types 5 types" at bounding box center [232, 57] width 316 height 14
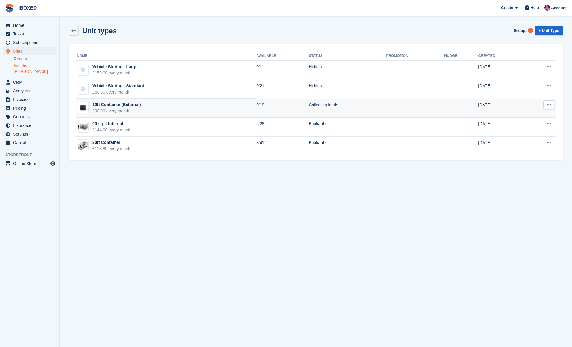
click at [548, 104] on icon at bounding box center [548, 105] width 3 height 4
click at [530, 115] on p "Edit unit type" at bounding box center [526, 117] width 52 height 8
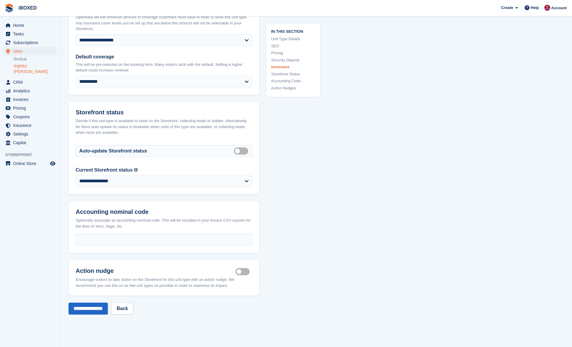
scroll to position [807, 0]
select select "********"
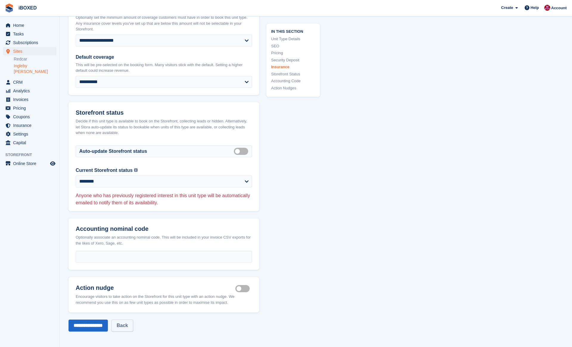
click at [133, 320] on link "Back" at bounding box center [121, 326] width 21 height 12
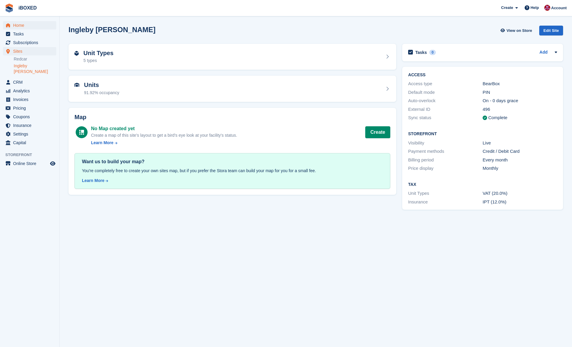
click at [26, 27] on span "Home" at bounding box center [31, 25] width 36 height 8
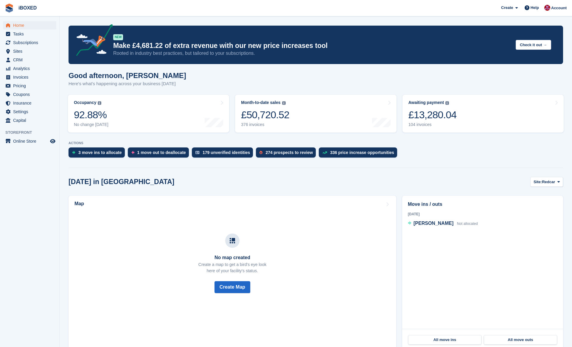
click at [227, 85] on div "Good afternoon, [PERSON_NAME] Here's what's happening across your business [DAT…" at bounding box center [316, 82] width 495 height 23
click at [42, 50] on span "Sites" at bounding box center [31, 51] width 36 height 8
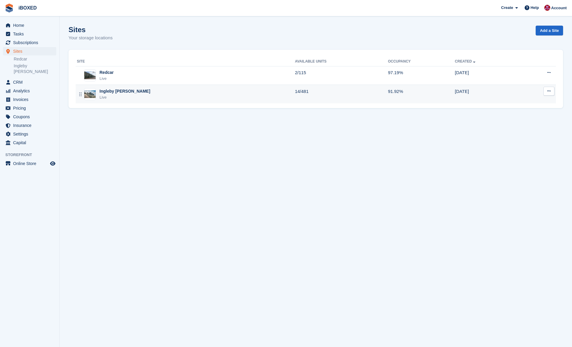
click at [210, 89] on div "Ingleby Barwick Live" at bounding box center [186, 94] width 218 height 12
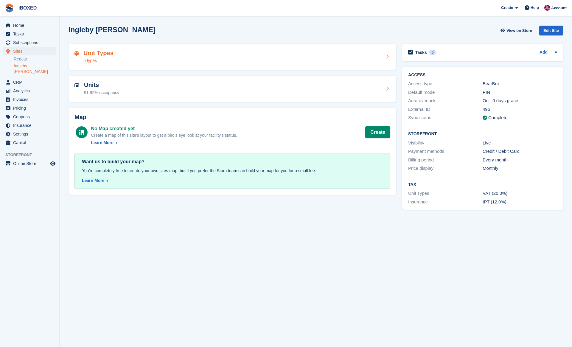
click at [275, 62] on div "Unit Types 5 types" at bounding box center [232, 57] width 316 height 14
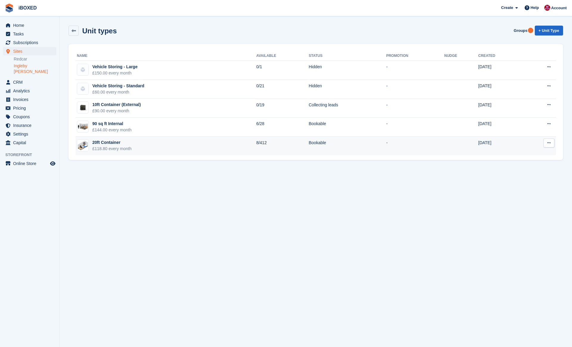
click at [548, 144] on icon at bounding box center [548, 143] width 3 height 4
click at [532, 153] on p "Edit unit type" at bounding box center [526, 155] width 52 height 8
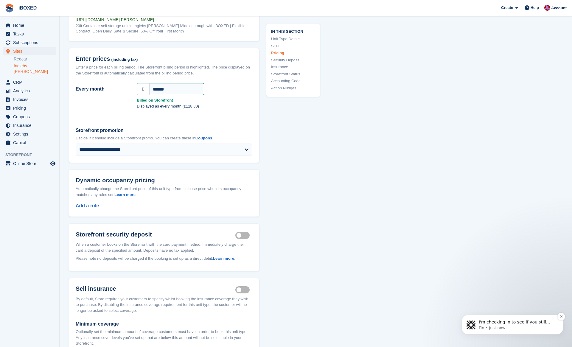
click at [529, 326] on p "Fin • Just now" at bounding box center [517, 327] width 77 height 5
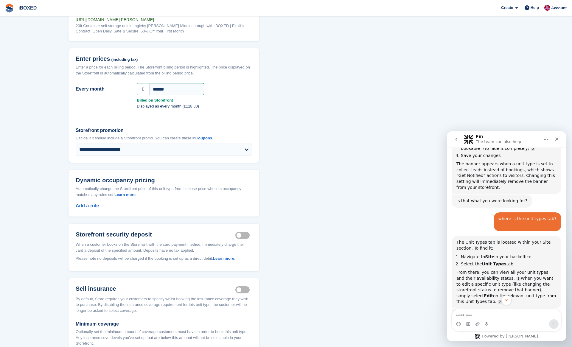
scroll to position [276, 0]
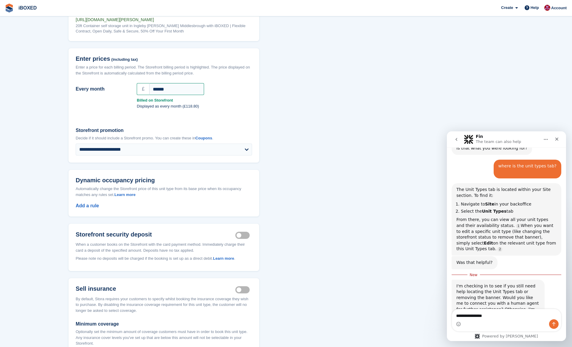
type textarea "**********"
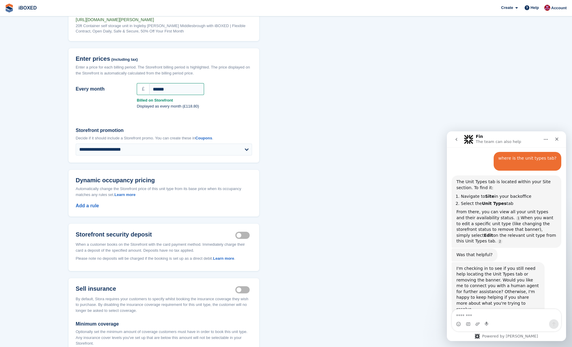
scroll to position [303, 0]
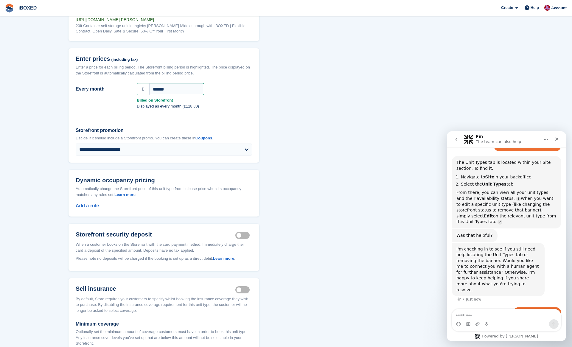
click at [368, 221] on div "**********" at bounding box center [316, 170] width 495 height 1276
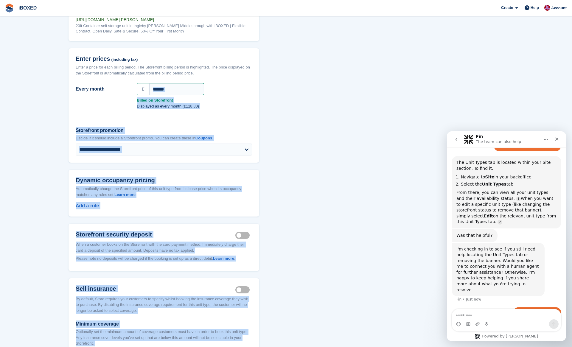
drag, startPoint x: 368, startPoint y: 221, endPoint x: 90, endPoint y: 55, distance: 324.2
click at [91, 59] on div "**********" at bounding box center [316, 170] width 495 height 1276
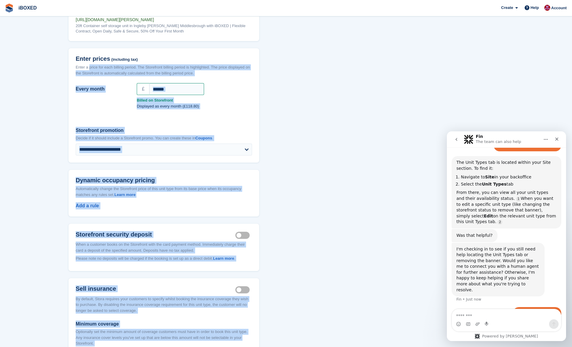
click at [14, 6] on link at bounding box center [9, 8] width 14 height 14
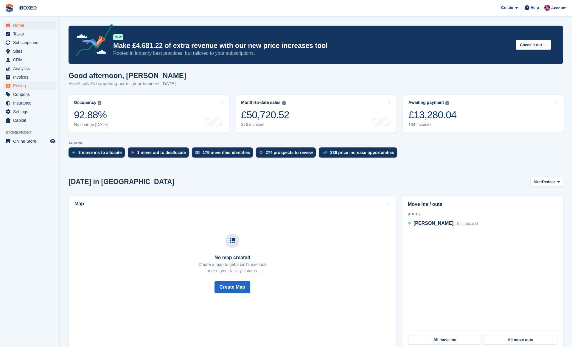
click at [32, 84] on span "Pricing" at bounding box center [31, 86] width 36 height 8
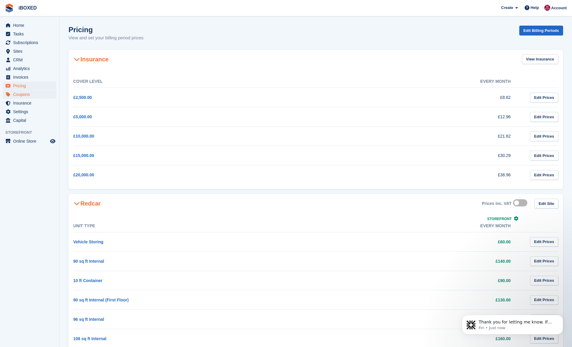
click at [35, 96] on span "Coupons" at bounding box center [31, 94] width 36 height 8
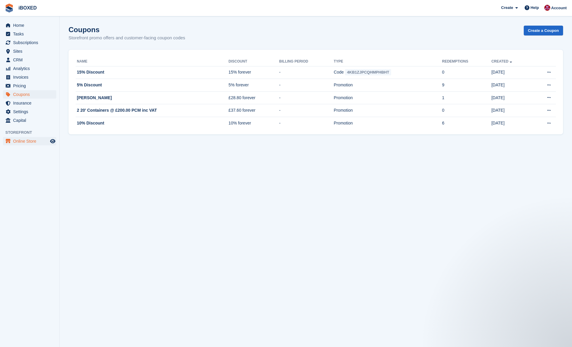
click at [34, 144] on span "Online Store" at bounding box center [31, 141] width 36 height 8
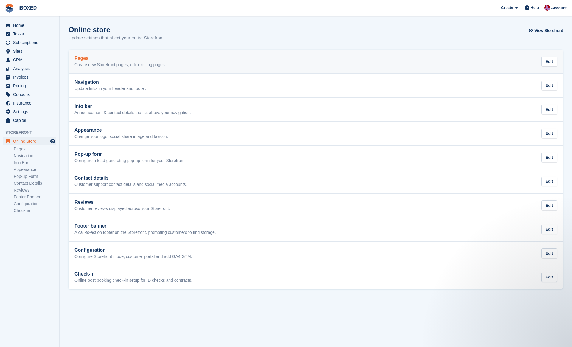
click at [135, 57] on h2 "Pages" at bounding box center [119, 58] width 91 height 5
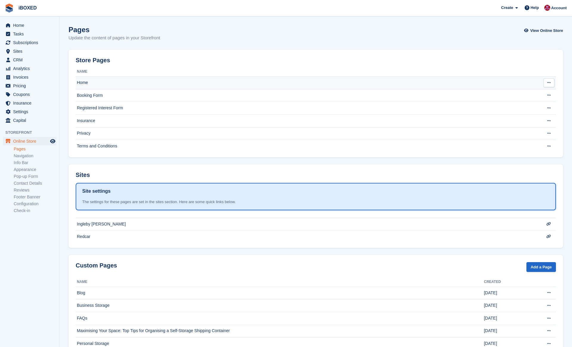
click at [134, 85] on td "Home" at bounding box center [304, 83] width 456 height 13
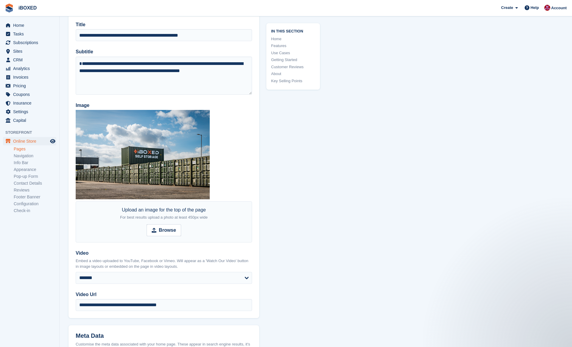
scroll to position [103, 0]
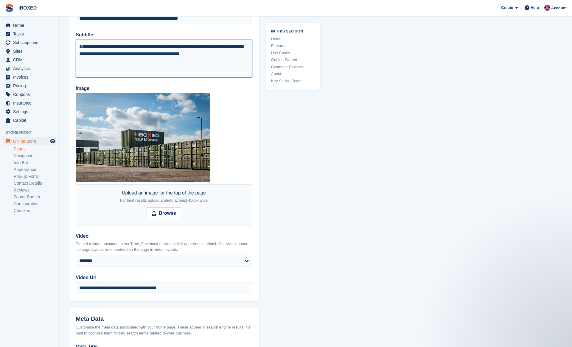
click at [240, 64] on textarea "**********" at bounding box center [164, 59] width 176 height 38
click at [227, 58] on textarea "**********" at bounding box center [164, 59] width 176 height 38
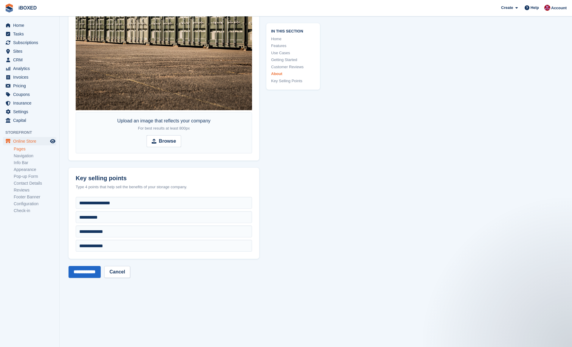
scroll to position [2772, 0]
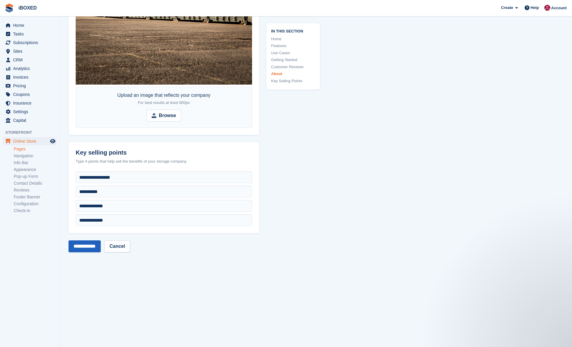
type textarea "**********"
click at [95, 245] on input "**********" at bounding box center [85, 246] width 32 height 12
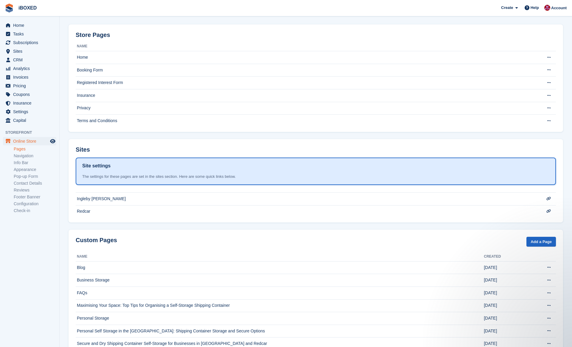
scroll to position [27, 0]
click at [33, 38] on ul "Tasks" at bounding box center [29, 34] width 59 height 9
click at [33, 40] on span "Subscriptions" at bounding box center [31, 42] width 36 height 8
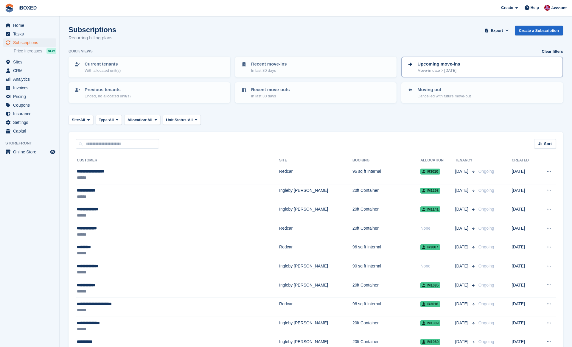
click at [453, 72] on p "Move-in date > [DATE]" at bounding box center [438, 71] width 43 height 6
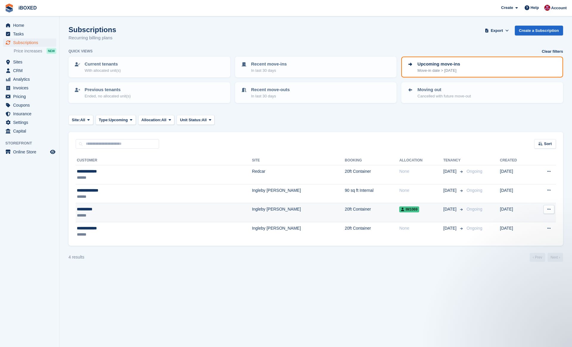
click at [252, 206] on td "Ingleby [PERSON_NAME]" at bounding box center [298, 212] width 93 height 19
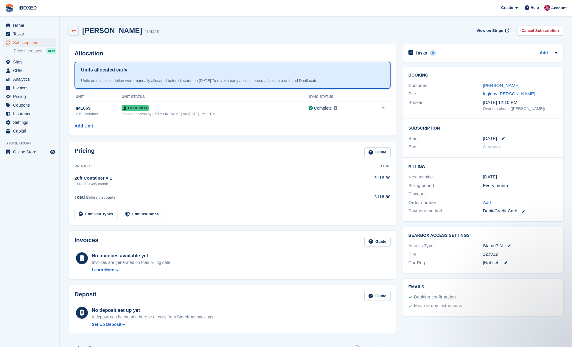
click at [77, 29] on link at bounding box center [74, 31] width 10 height 10
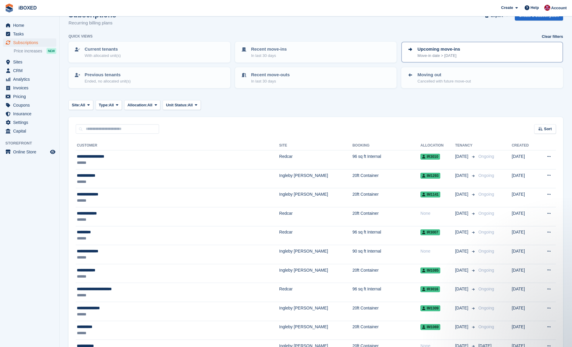
click at [446, 55] on p "Move-in date > [DATE]" at bounding box center [438, 56] width 43 height 6
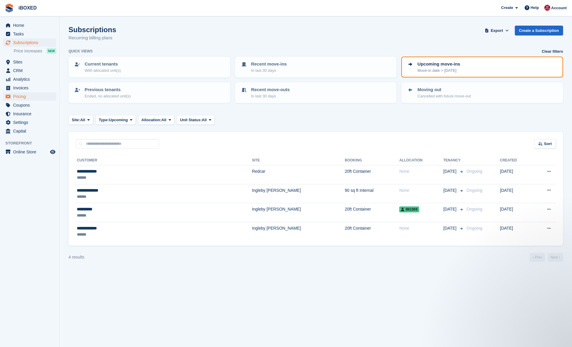
click at [34, 97] on span "Pricing" at bounding box center [31, 96] width 36 height 8
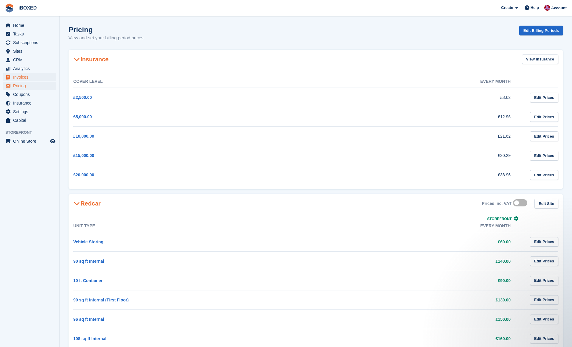
click at [43, 79] on span "Invoices" at bounding box center [31, 77] width 36 height 8
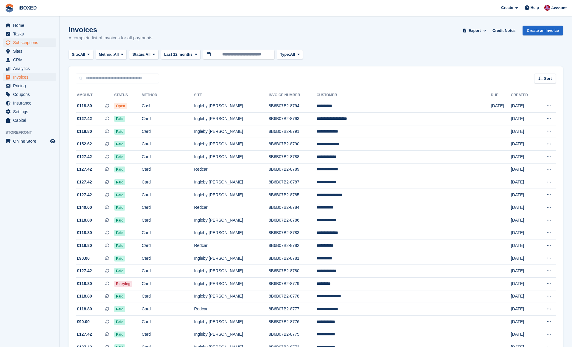
click at [31, 44] on span "Subscriptions" at bounding box center [31, 42] width 36 height 8
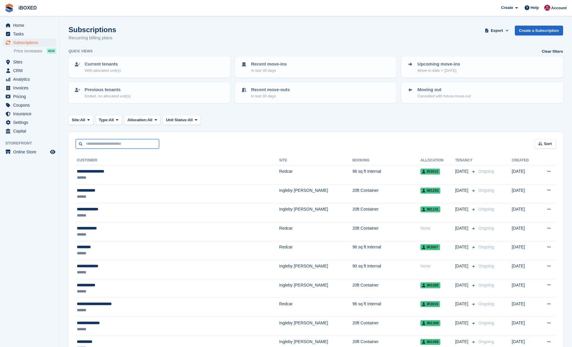
click at [146, 139] on input "text" at bounding box center [117, 144] width 83 height 10
type input "**********"
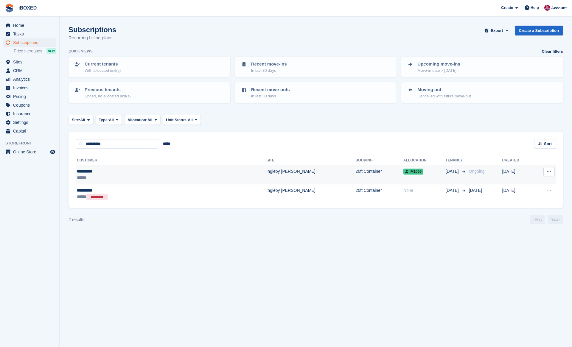
click at [154, 176] on div "******" at bounding box center [129, 178] width 104 height 6
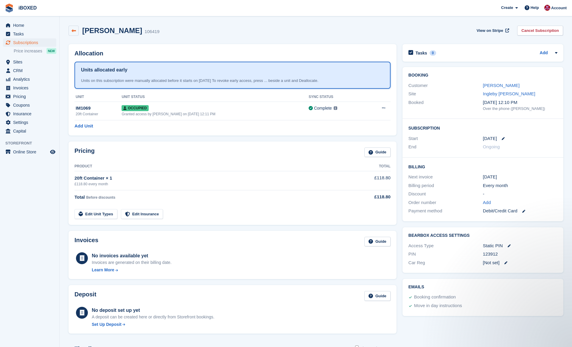
click at [76, 31] on icon at bounding box center [73, 31] width 4 height 4
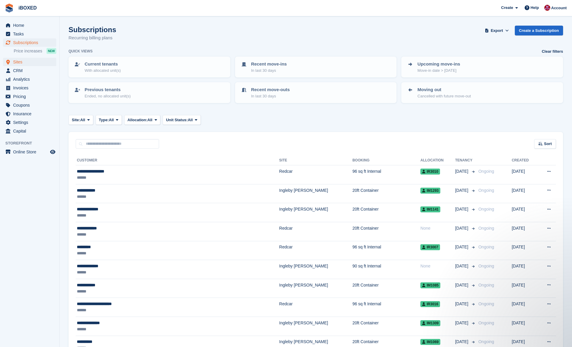
click at [24, 63] on span "Sites" at bounding box center [31, 62] width 36 height 8
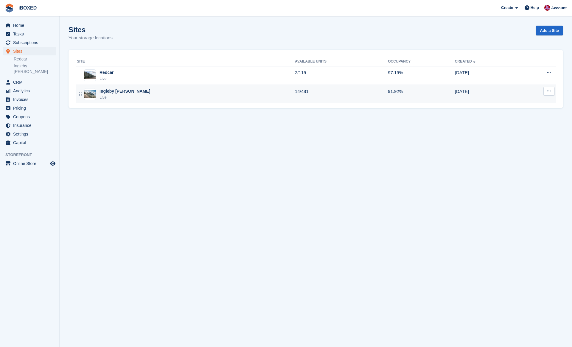
click at [130, 91] on div "Ingleby [PERSON_NAME]" at bounding box center [124, 91] width 51 height 6
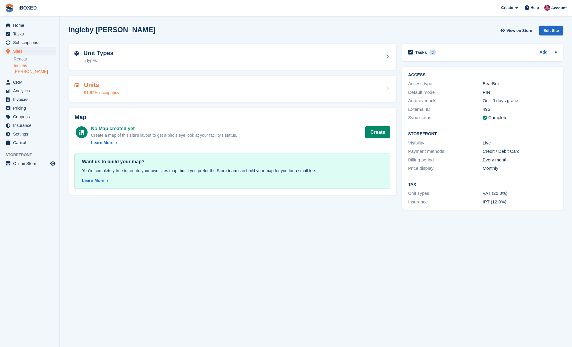
click at [146, 91] on div "Units 91.92% occupancy" at bounding box center [232, 89] width 316 height 14
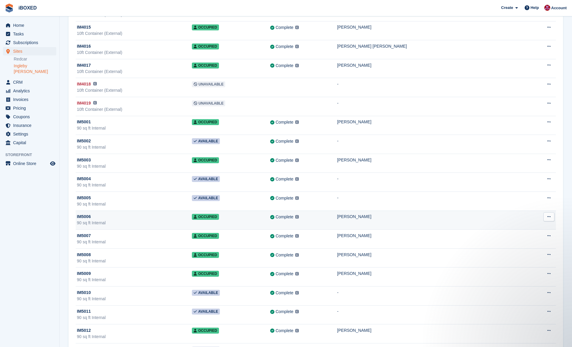
scroll to position [8552, 0]
